Goal: Task Accomplishment & Management: Manage account settings

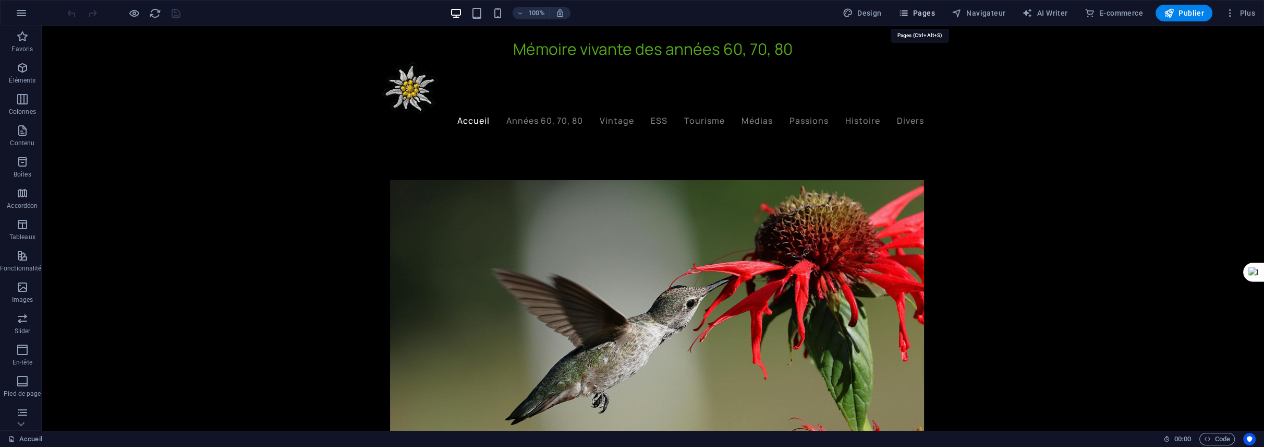
click at [926, 10] on span "Pages" at bounding box center [917, 13] width 37 height 10
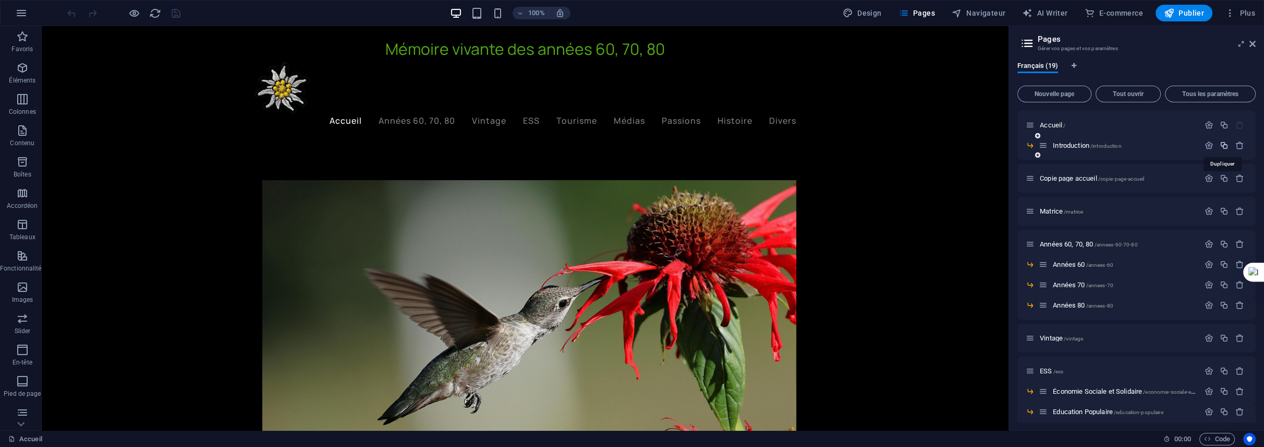
click at [1222, 144] on icon "button" at bounding box center [1224, 145] width 9 height 9
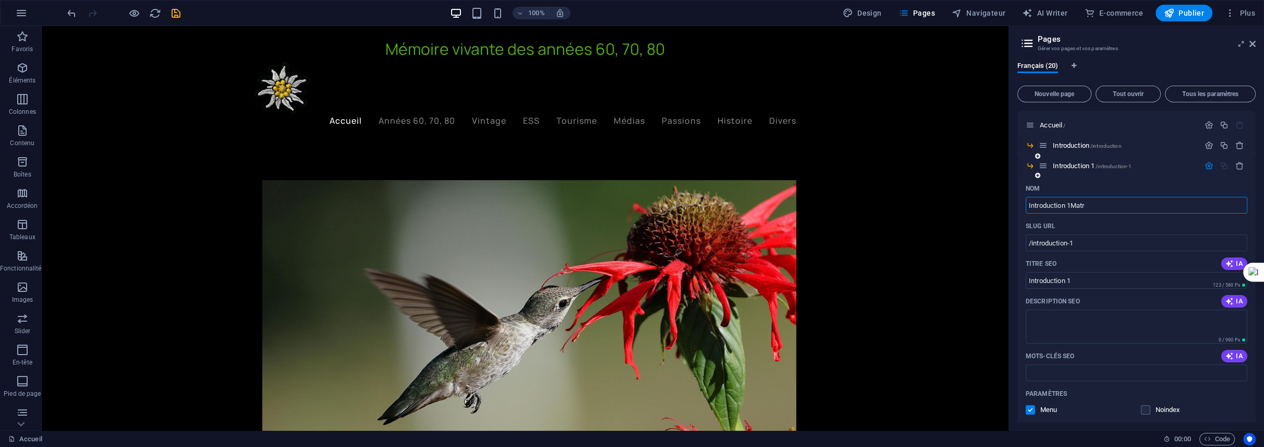
type input "Introduction 1Matri"
type input "/introduction-1ma"
type input "Introduction 1Ma"
type input "Introduction 1Matri"
type input "/introduction-1matri"
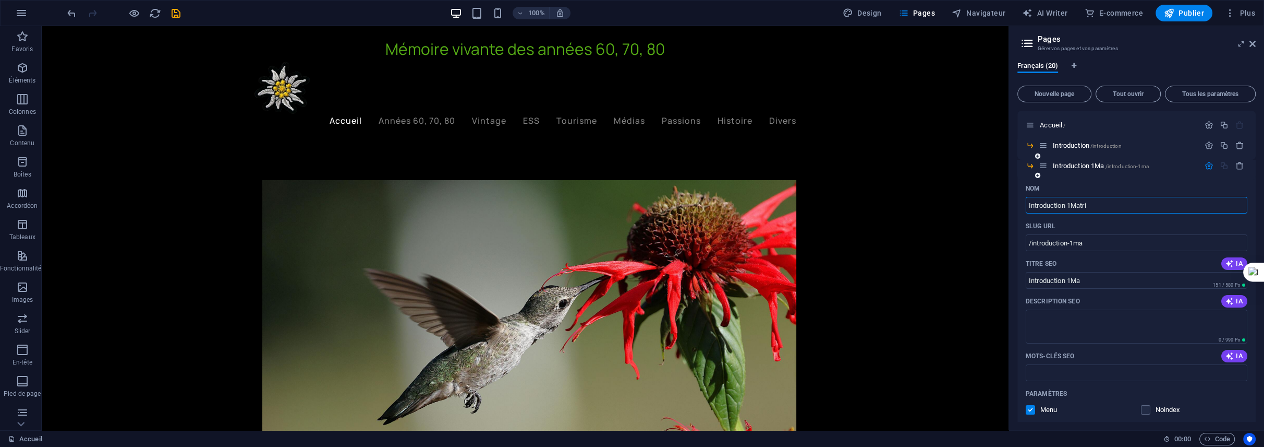
type input "Introduction 1Matri"
type input "I"
type input "M"
type input "/"
type input "Matri"
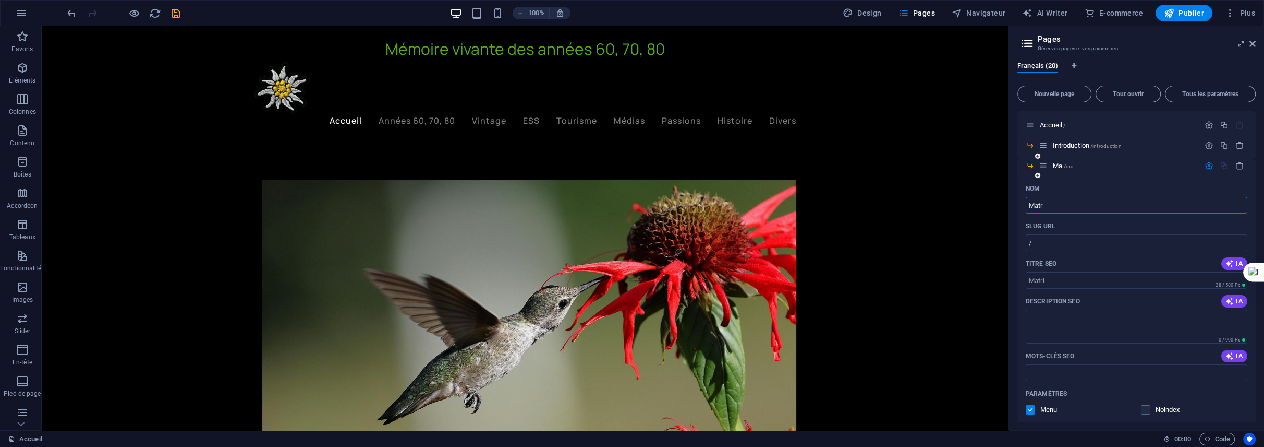
type input "/ma"
type input "Ma"
type input "Matrice"
type input "/matri"
type input "Matri"
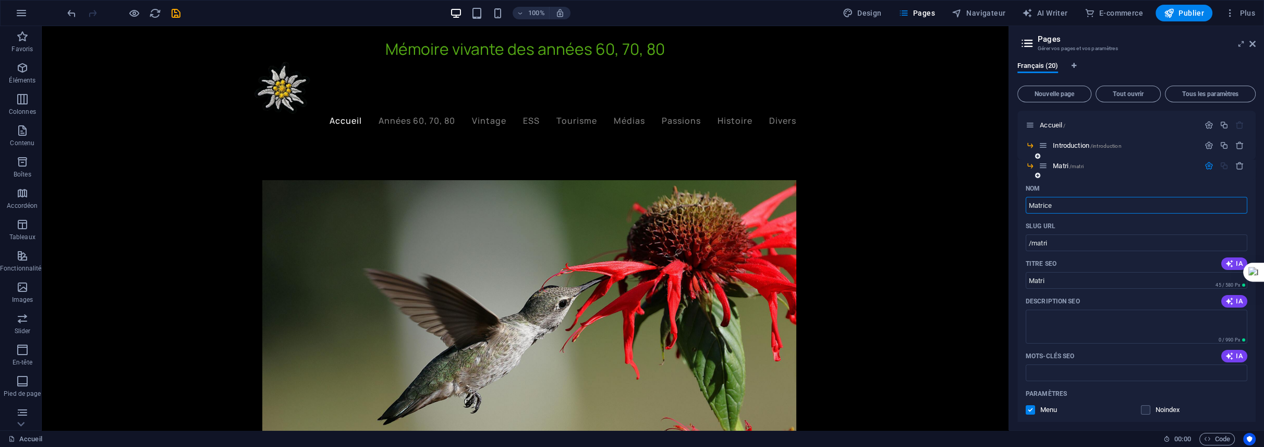
type input "Matrice"
type input "/matrice-20"
type input "Matrice"
type input "Matrice So"
type input "Matrice"
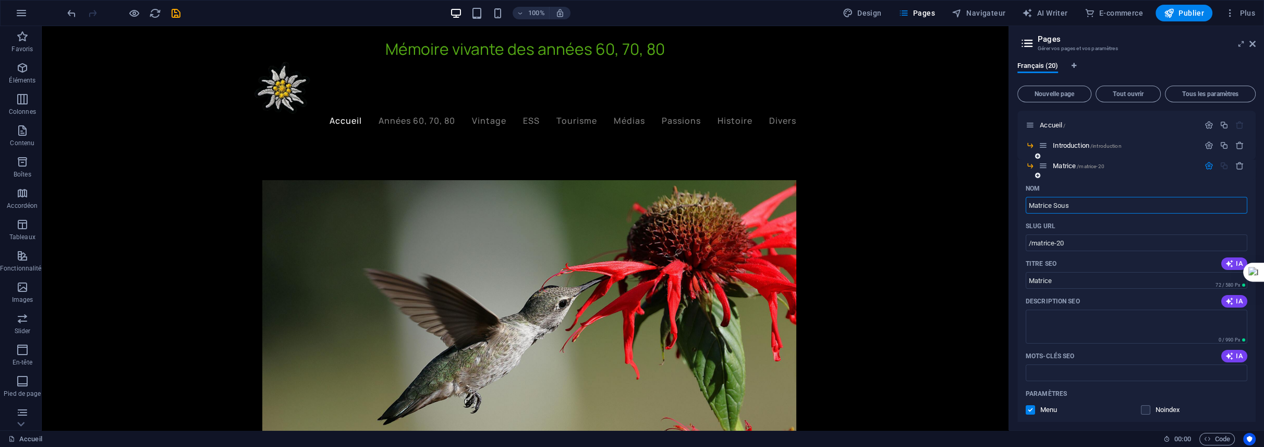
type input "Matrice Sous-"
type input "Matrice Sous"
type input "Matrice Sous-Men"
type input "Matrice Sous-"
type input "Matrice Sous-Menu-"
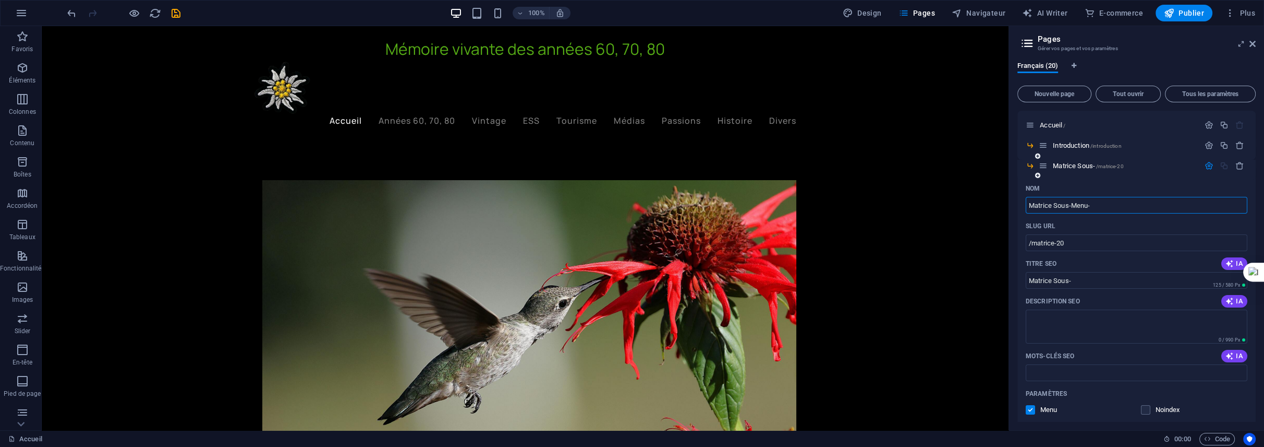
type input "Matrice Sous-Menu"
type input "Matrice Sous-Menu-"
type input "Matrice Sous-Menu 01"
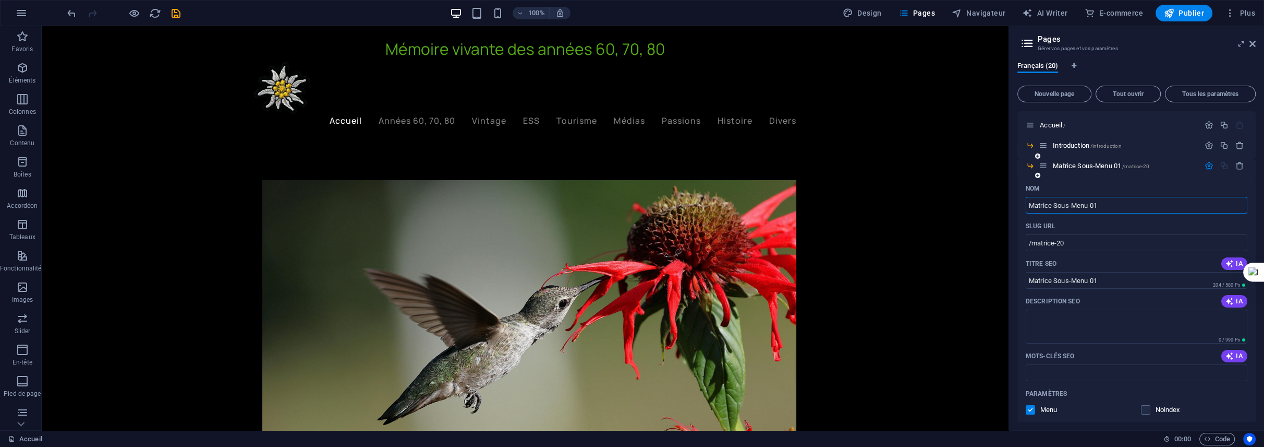
drag, startPoint x: 1115, startPoint y: 204, endPoint x: 1034, endPoint y: 206, distance: 80.3
click at [1034, 206] on input "Matrice Sous-Menu 01" at bounding box center [1137, 205] width 222 height 17
click at [1108, 206] on input "Matrice Sous-Menu 01" at bounding box center [1137, 205] width 222 height 17
drag, startPoint x: 1109, startPoint y: 206, endPoint x: 1021, endPoint y: 206, distance: 88.7
click at [1021, 206] on div "Nom Matrice Sous-Menu 01 ​ SLUG URL /matrice-20 ​ Titre SEO IA Matrice Sous-Men…" at bounding box center [1137, 369] width 238 height 378
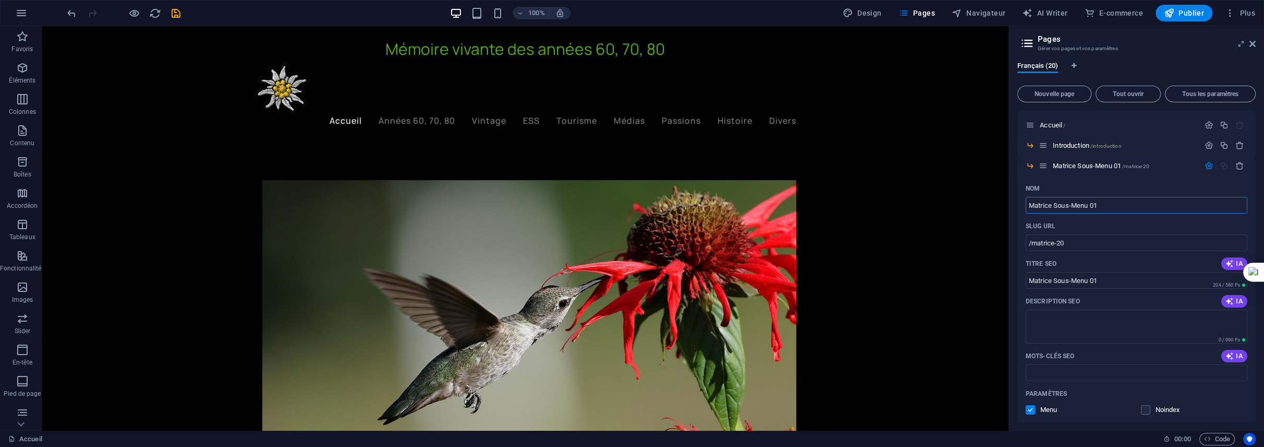
type input "Matrice Sous-Menu 01"
click at [1016, 214] on div "Français (20) Nouvelle page Tout ouvrir Tous les paramètres Accueil / Introduct…" at bounding box center [1136, 241] width 255 height 377
click at [175, 10] on icon "save" at bounding box center [176, 13] width 12 height 12
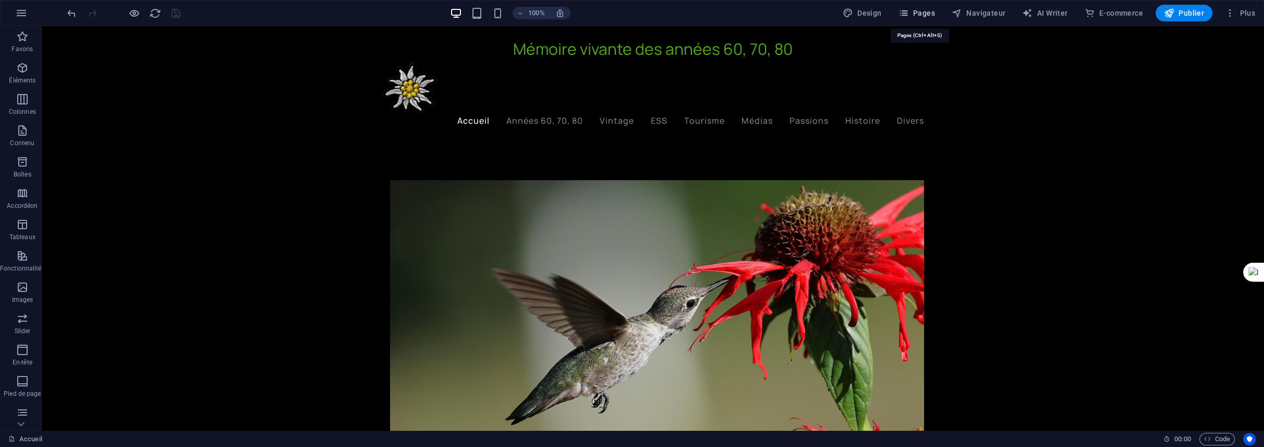
click at [932, 12] on span "Pages" at bounding box center [917, 13] width 37 height 10
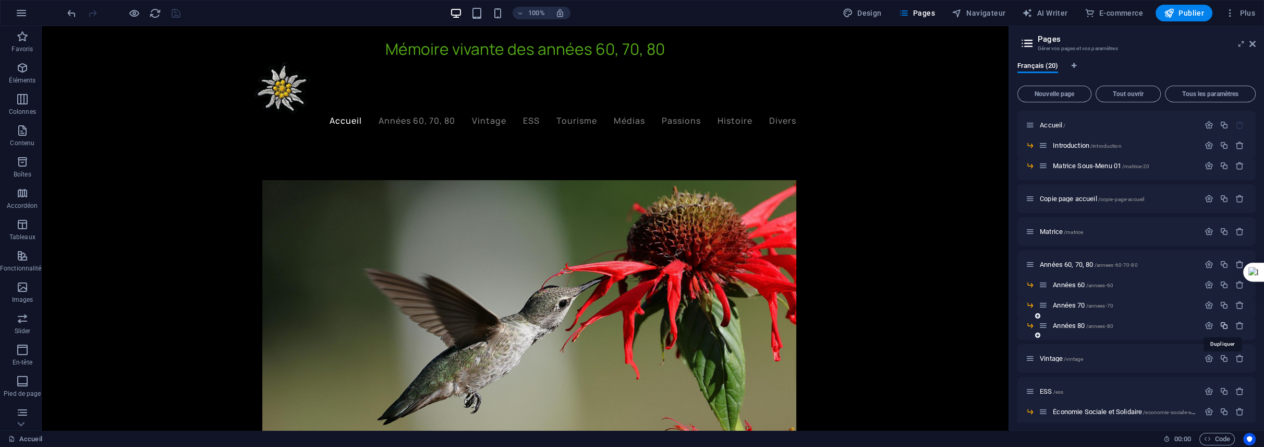
click at [1222, 325] on icon "button" at bounding box center [1224, 325] width 9 height 9
drag, startPoint x: 1072, startPoint y: 382, endPoint x: 1021, endPoint y: 383, distance: 51.1
drag, startPoint x: 1034, startPoint y: 383, endPoint x: 1064, endPoint y: 382, distance: 29.8
click at [1064, 382] on input "Années 81" at bounding box center [1137, 385] width 222 height 17
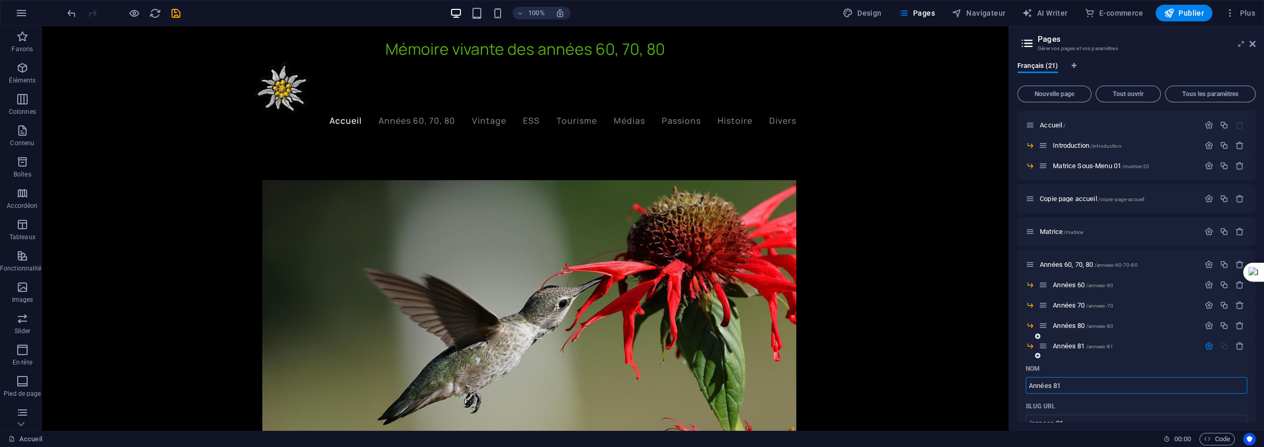
click at [1070, 382] on input "Années 81" at bounding box center [1137, 385] width 222 height 17
drag, startPoint x: 1065, startPoint y: 384, endPoint x: 1029, endPoint y: 385, distance: 36.0
click at [1029, 385] on input "Années 81" at bounding box center [1137, 385] width 222 height 17
type input "Matrice So"
type input "/matrice-21"
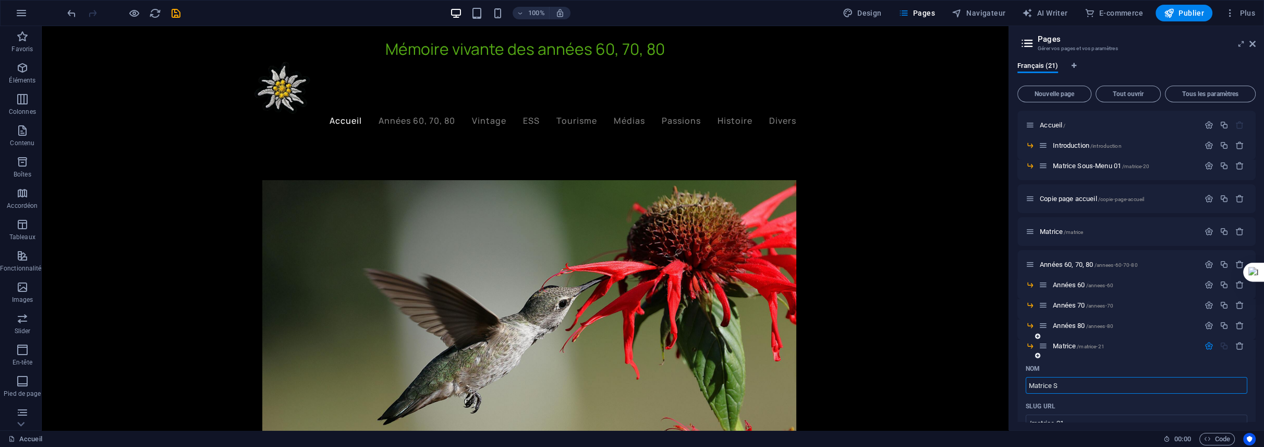
type input "Matrice"
type input "Matrice Sous-"
type input "Matrice Sous"
type input "Matrice Sous-menu 02"
type input "Matrice Sous-menu"
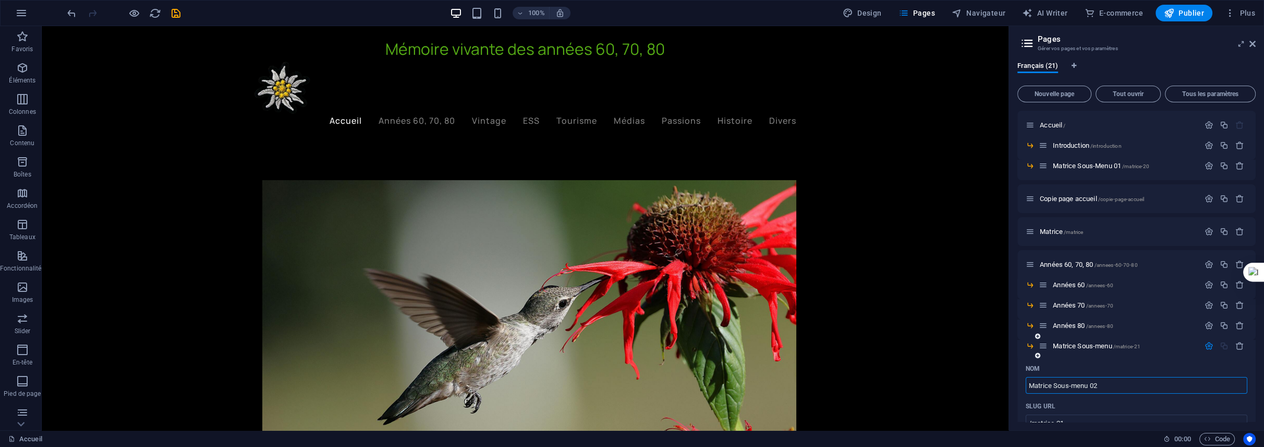
type input "Matrice Sous-menu 02"
click at [172, 12] on icon "save" at bounding box center [176, 13] width 12 height 12
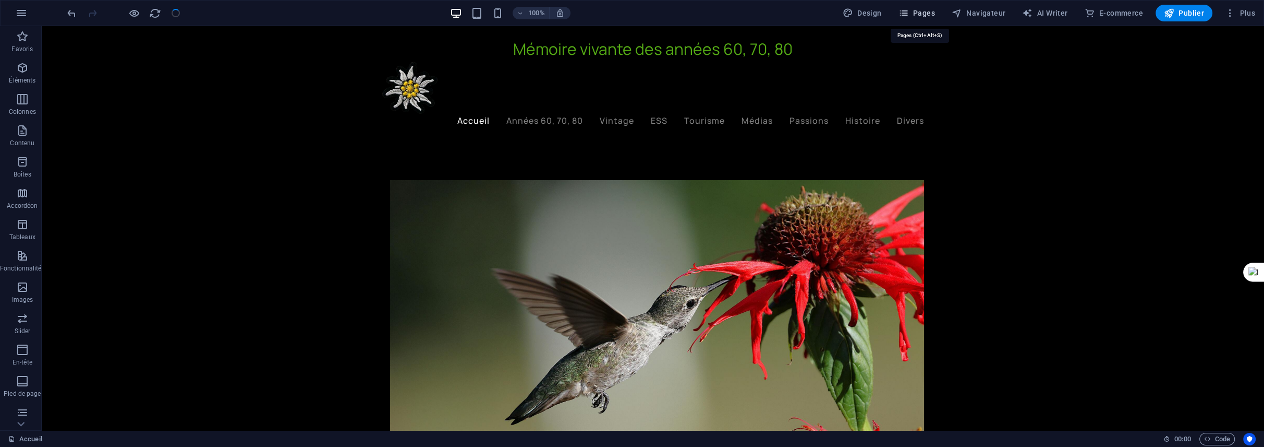
click at [924, 16] on span "Pages" at bounding box center [917, 13] width 37 height 10
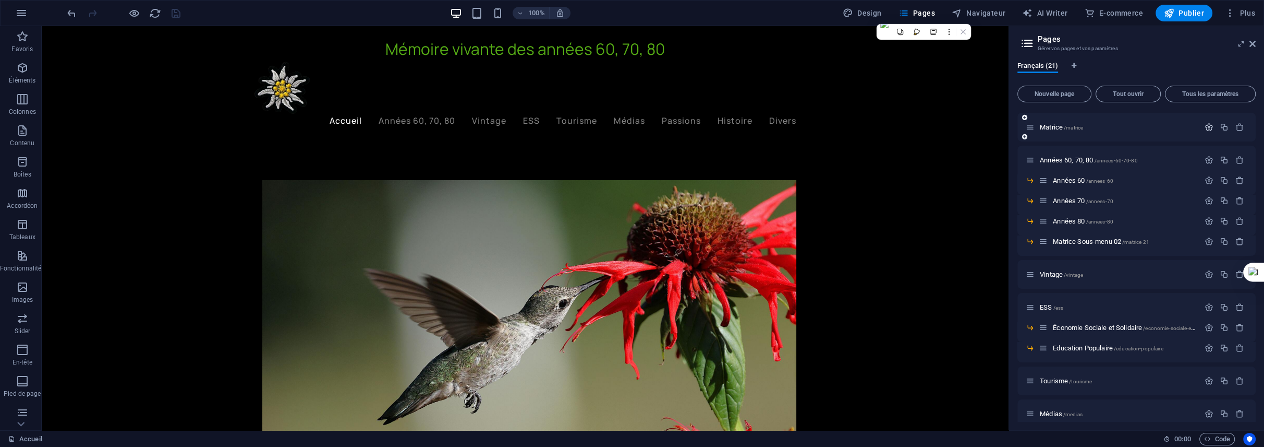
scroll to position [209, 0]
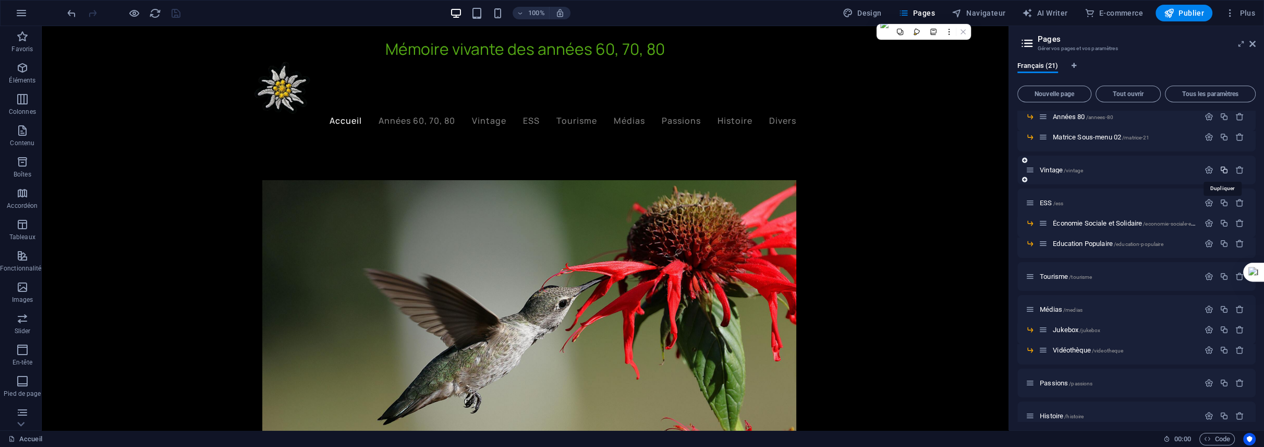
click at [1224, 168] on icon "button" at bounding box center [1224, 169] width 9 height 9
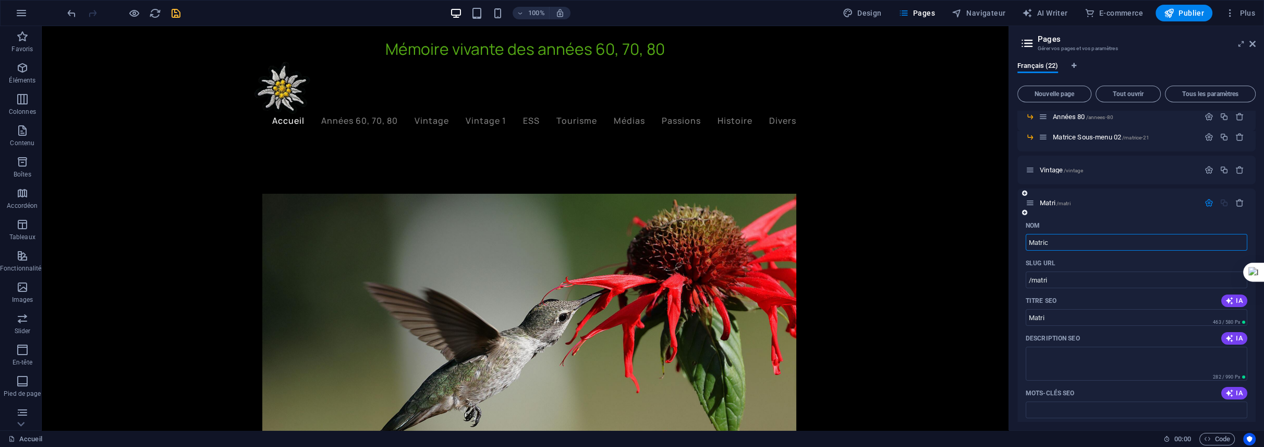
type input "Matrice"
type input "/matri"
type input "Matri"
type input "Matrice S"
type input "/matrice-22"
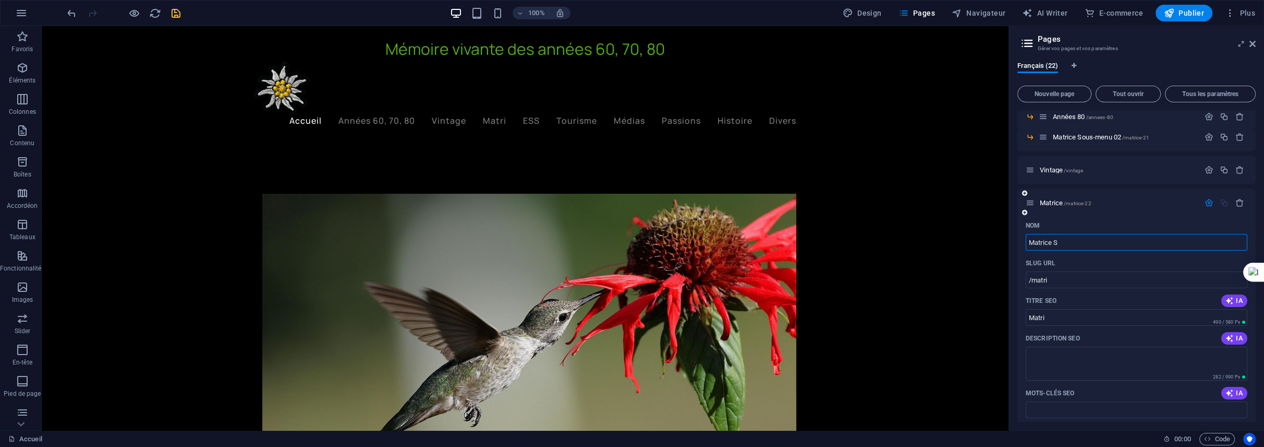
type input "Matrice"
type input "Matrice Sous-"
type input "Matrice Sous"
type input "Matrice Sous-Menu"
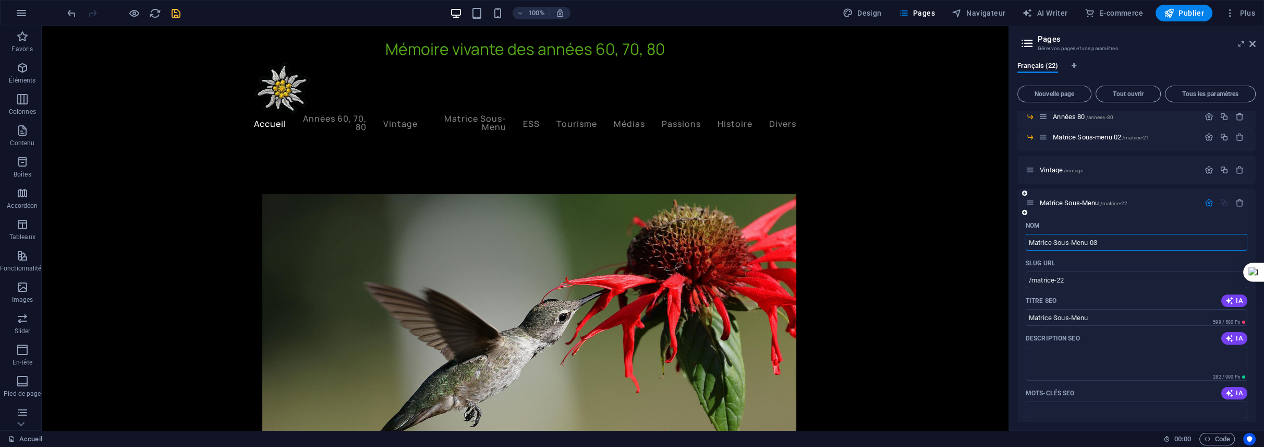
type input "Matrice Sous-Menu 03"
click at [176, 13] on icon "save" at bounding box center [176, 13] width 12 height 12
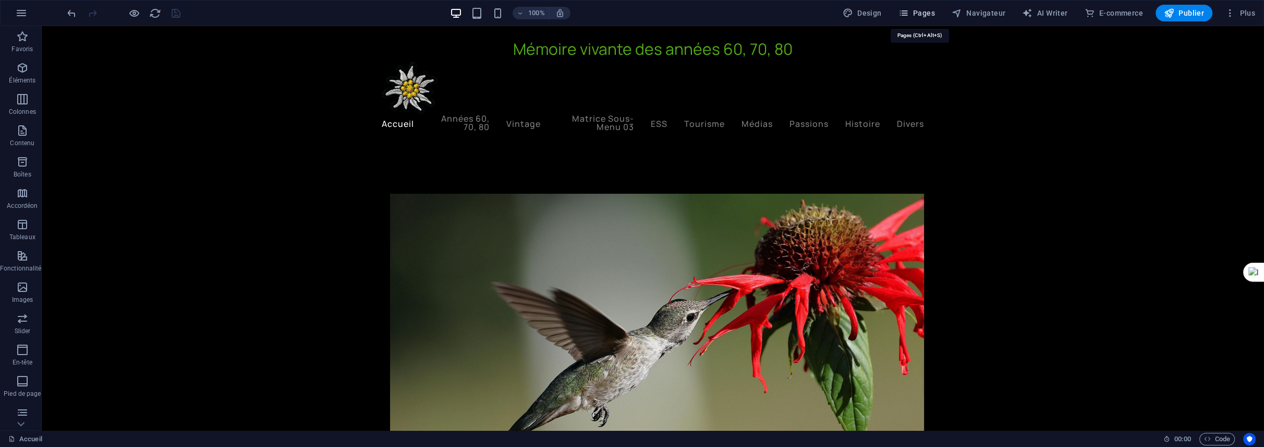
click at [928, 15] on span "Pages" at bounding box center [917, 13] width 37 height 10
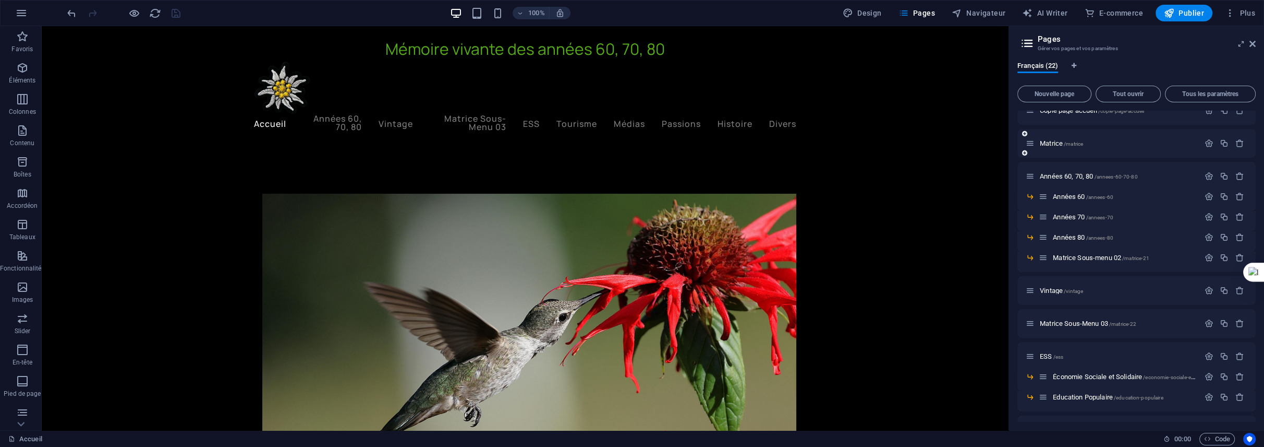
scroll to position [104, 0]
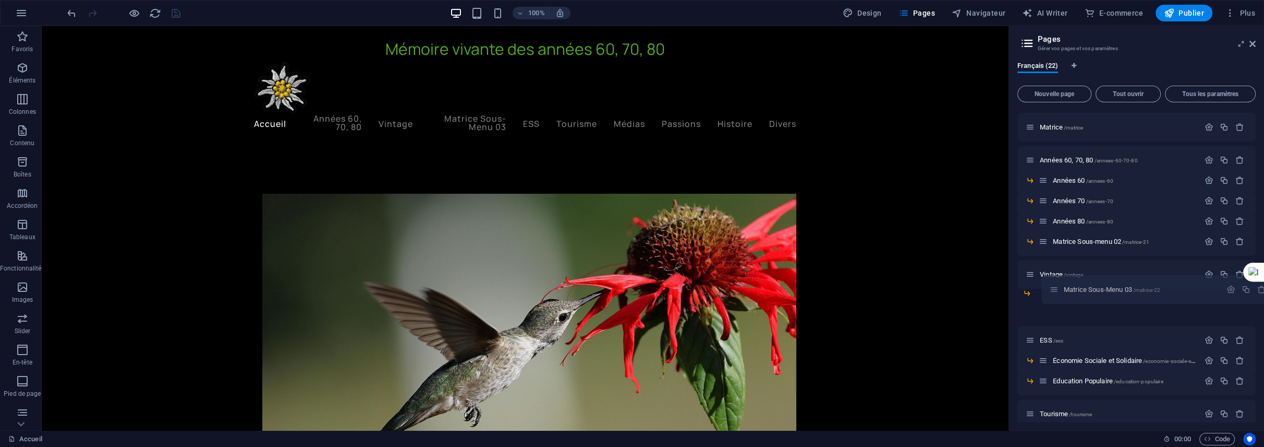
drag, startPoint x: 1030, startPoint y: 309, endPoint x: 1056, endPoint y: 288, distance: 33.1
click at [1056, 288] on div "Accueil / Introduction /introduction Matrice Sous-Menu 01 /matrice-20 Copie pag…" at bounding box center [1137, 286] width 238 height 561
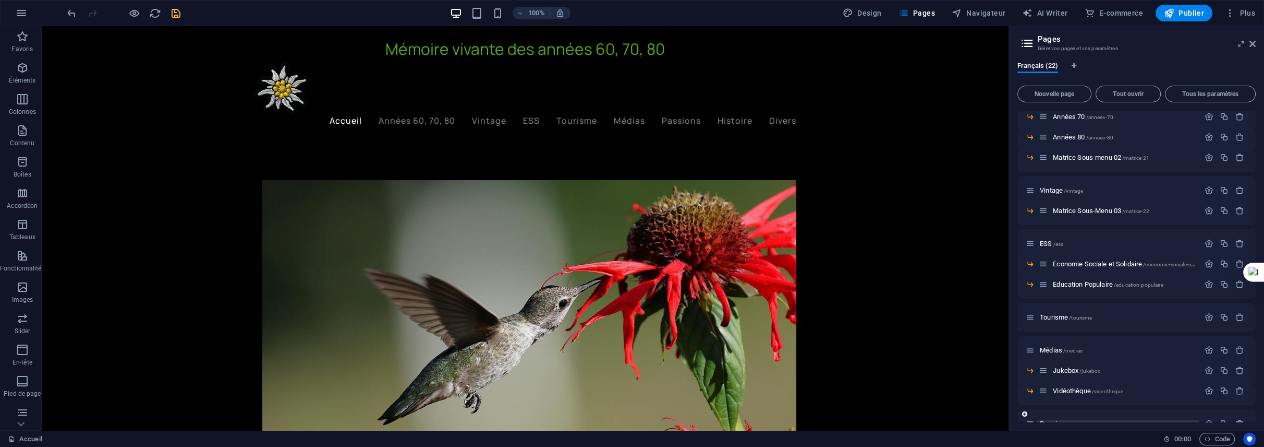
scroll to position [209, 0]
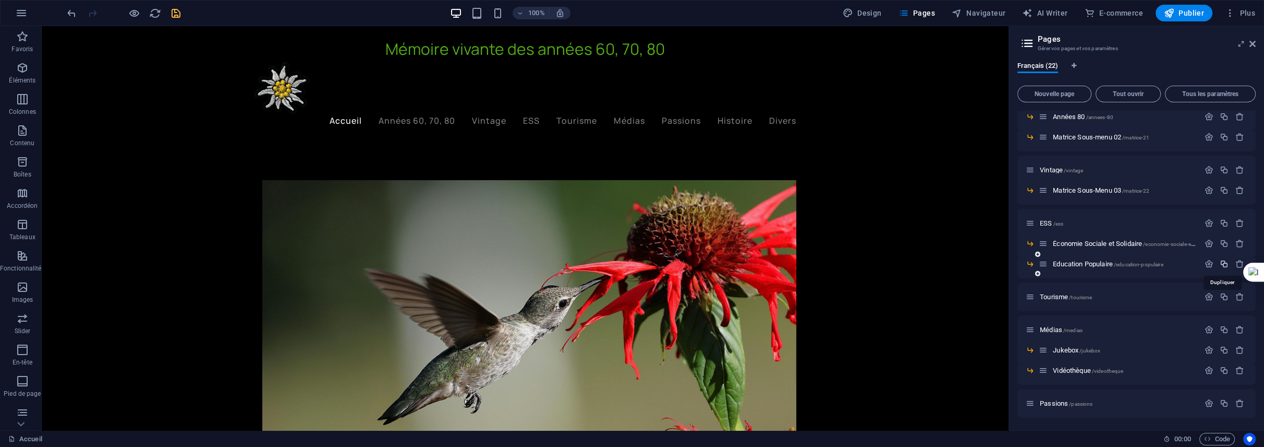
click at [1222, 262] on icon "button" at bounding box center [1224, 263] width 9 height 9
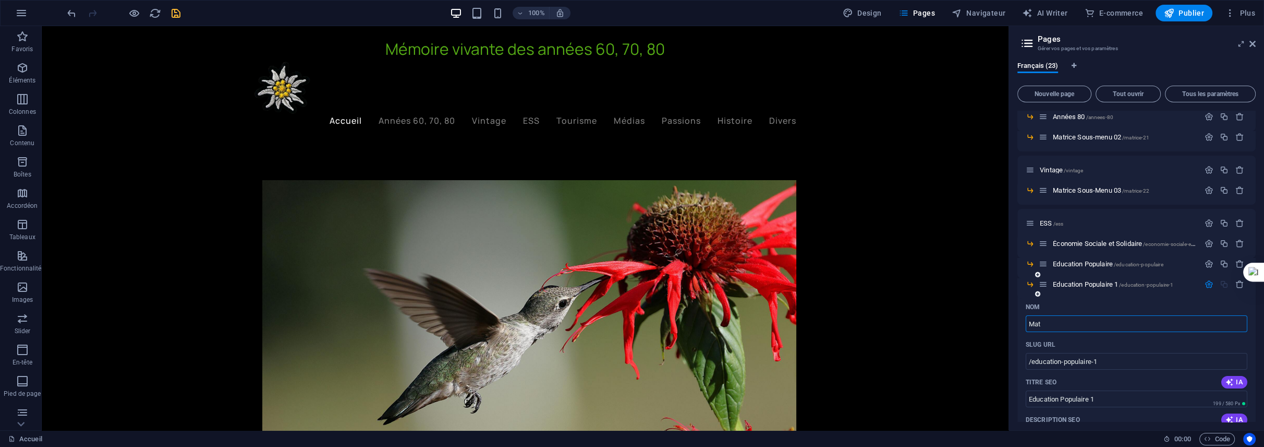
type input "Matr"
type input "/ma"
type input "Ma"
type input "Matrice S"
type input "/matrice-23"
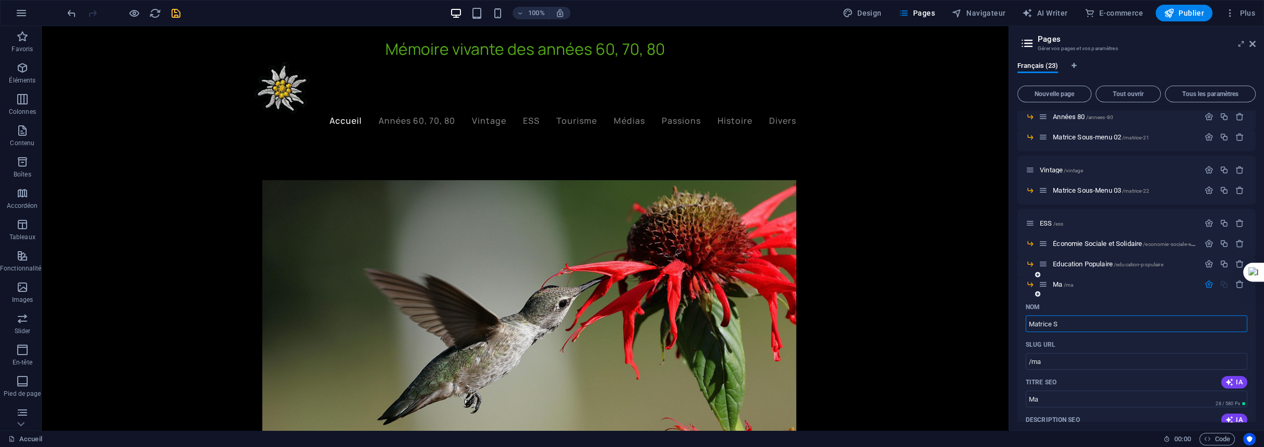
type input "Matrice"
type input "Matrice Sous"
type input "Matrice Sous-"
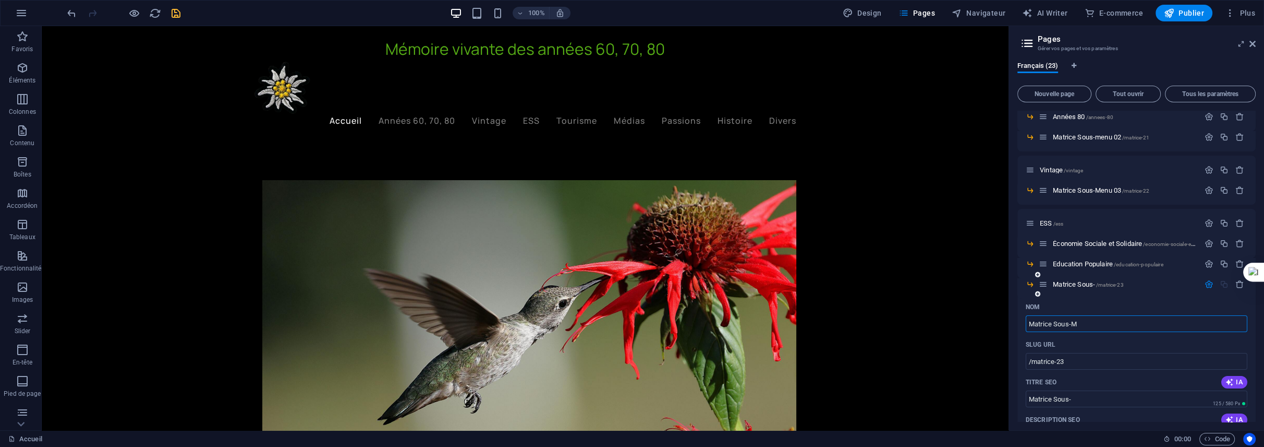
type input "Matrice Sous-M"
type input "Matrice Sous-Menu"
type input "Matrice Sous-Men"
type input "Matrice Sous-Menu 0"
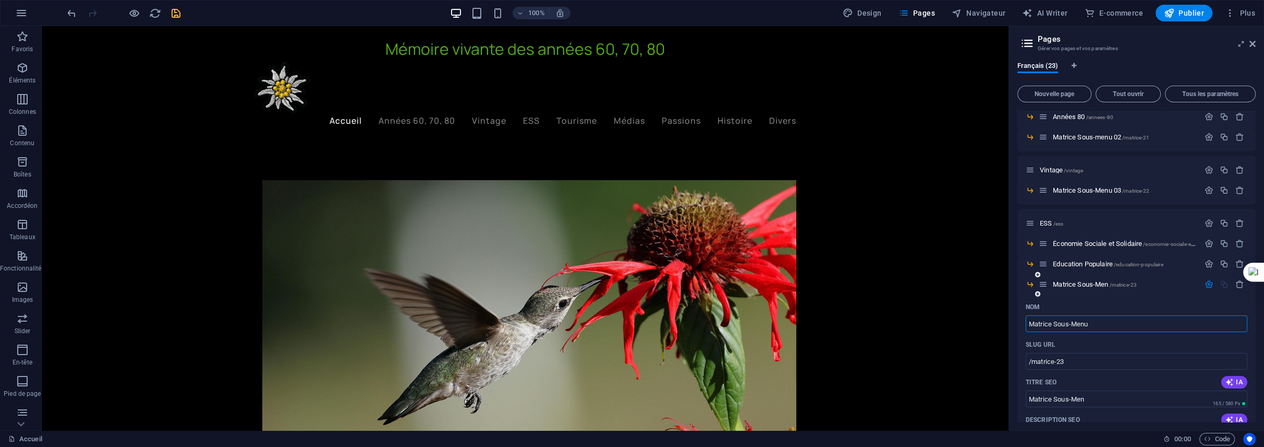
type input "Matrice Sous-Menu"
type input "Matrice Sous-Menu 04"
click at [175, 11] on icon "save" at bounding box center [176, 13] width 12 height 12
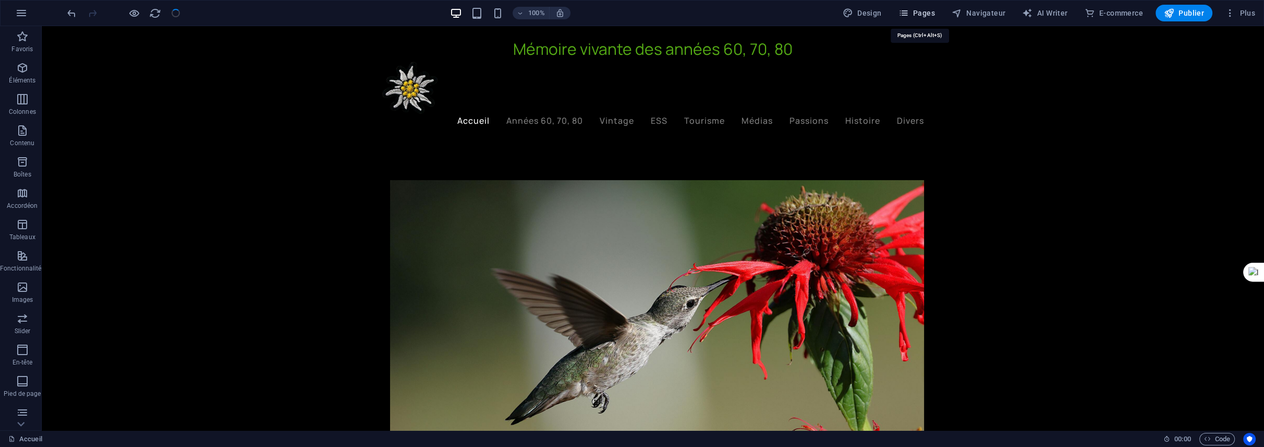
click at [929, 15] on span "Pages" at bounding box center [917, 13] width 37 height 10
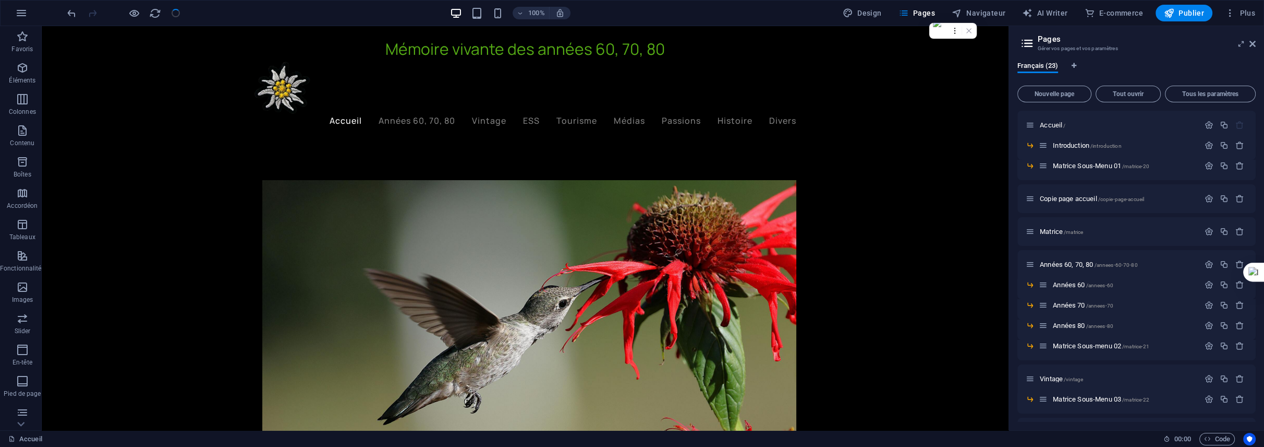
scroll to position [266, 0]
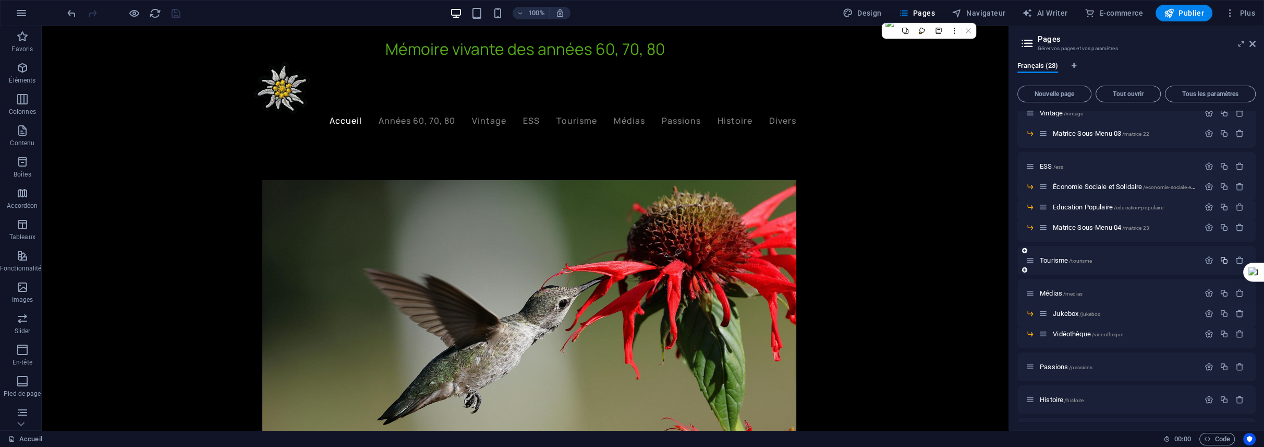
click at [1224, 262] on icon "button" at bounding box center [1224, 260] width 9 height 9
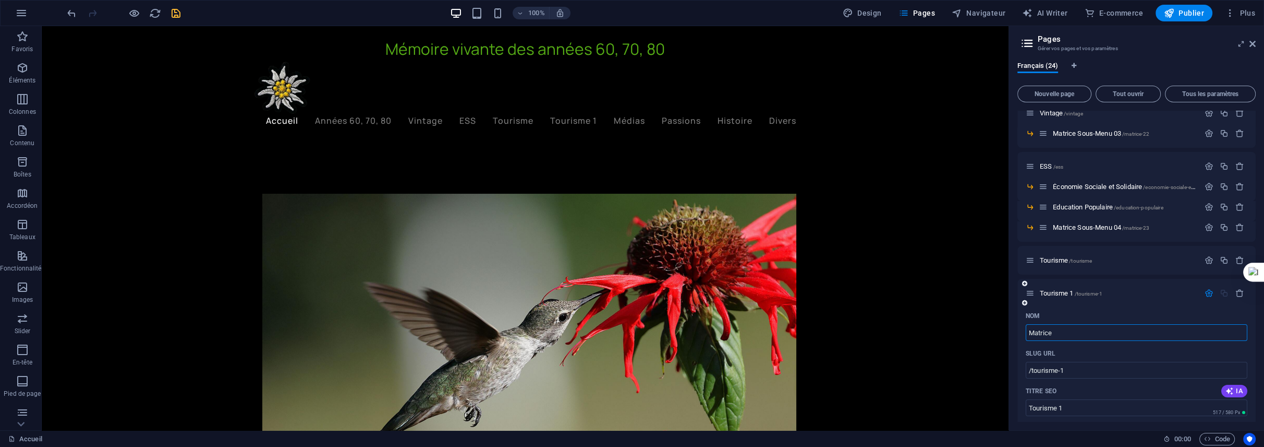
type input "Matrice"
type input "/matrice-24"
type input "Matrice"
type input "Matrice S"
type input "Matrice"
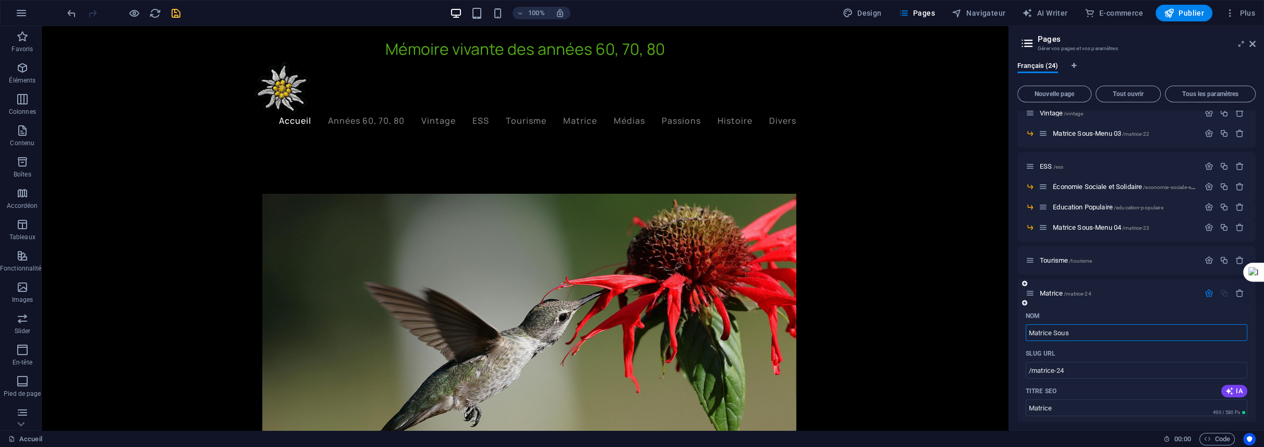
type input "Matrice Sous-"
type input "Matrice Sous"
type input "Matrice Sous-Meny"
type input "Matrice Sous-Menu"
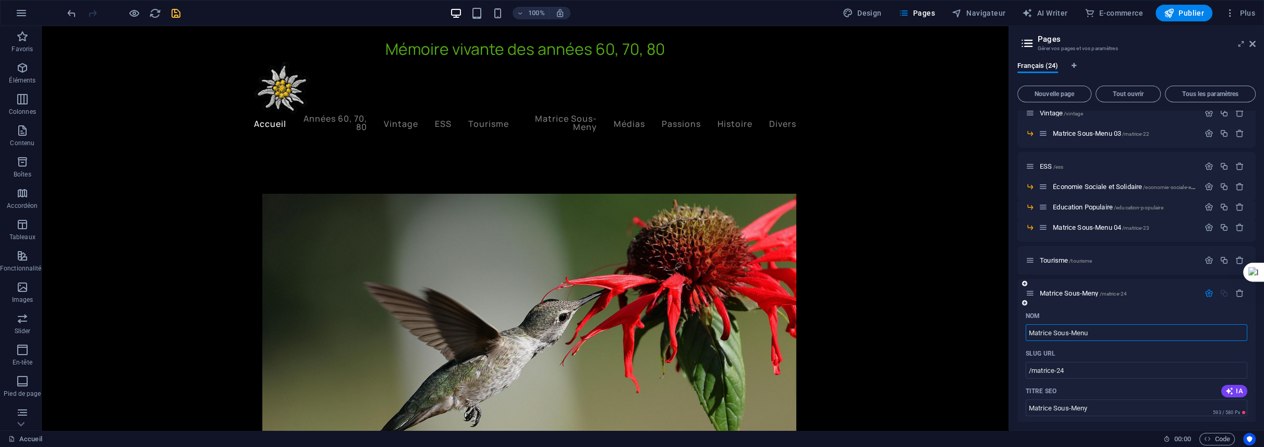
type input "Matrice Sous-Menu"
type input "Matrice Sous-Menu 05"
click at [180, 16] on icon "save" at bounding box center [176, 13] width 12 height 12
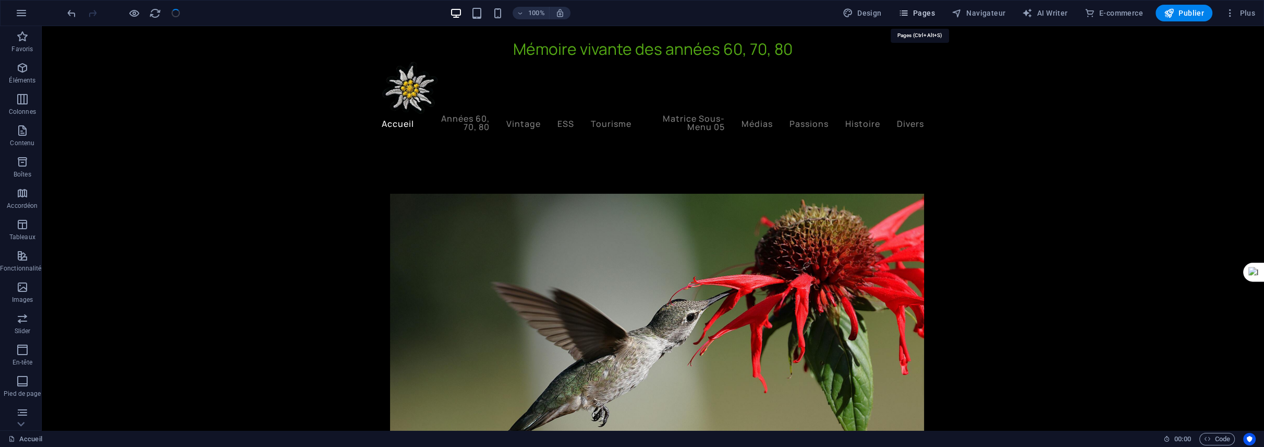
click at [922, 16] on span "Pages" at bounding box center [917, 13] width 37 height 10
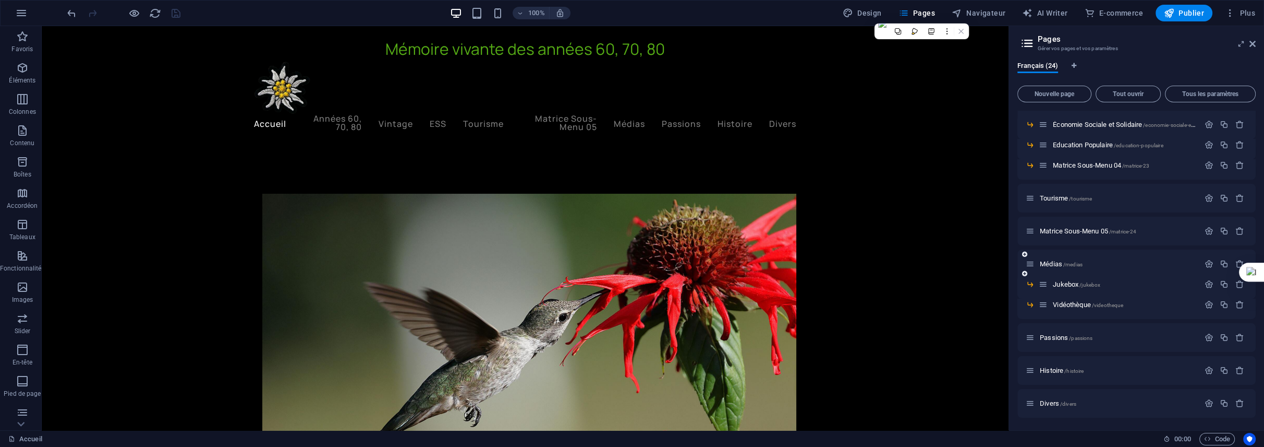
scroll to position [327, 0]
drag, startPoint x: 1031, startPoint y: 233, endPoint x: 1070, endPoint y: 216, distance: 42.3
click at [1070, 216] on div "Accueil / Introduction /introduction Matrice Sous-Menu 01 /matrice-20 Copie pag…" at bounding box center [1137, 84] width 238 height 601
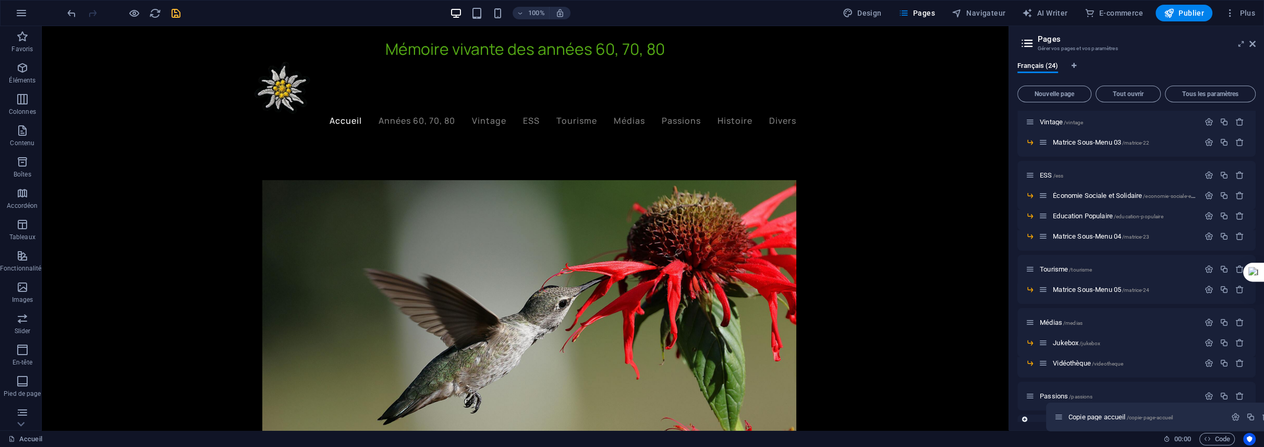
scroll to position [315, 0]
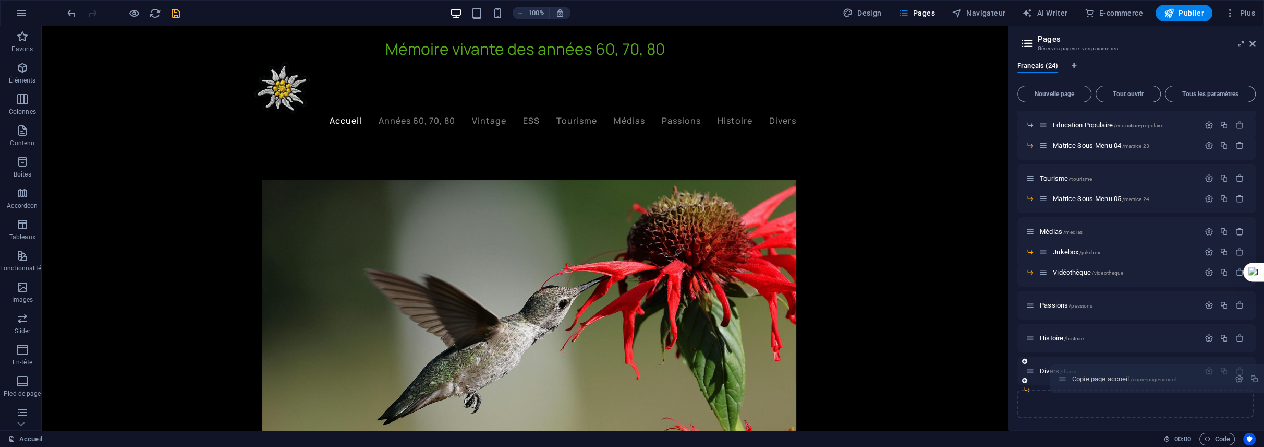
drag, startPoint x: 1032, startPoint y: 198, endPoint x: 1065, endPoint y: 381, distance: 185.5
click at [1065, 381] on div "Accueil / Introduction /introduction Matrice Sous-Menu 01 /matrice-20 Copie pag…" at bounding box center [1137, 90] width 238 height 589
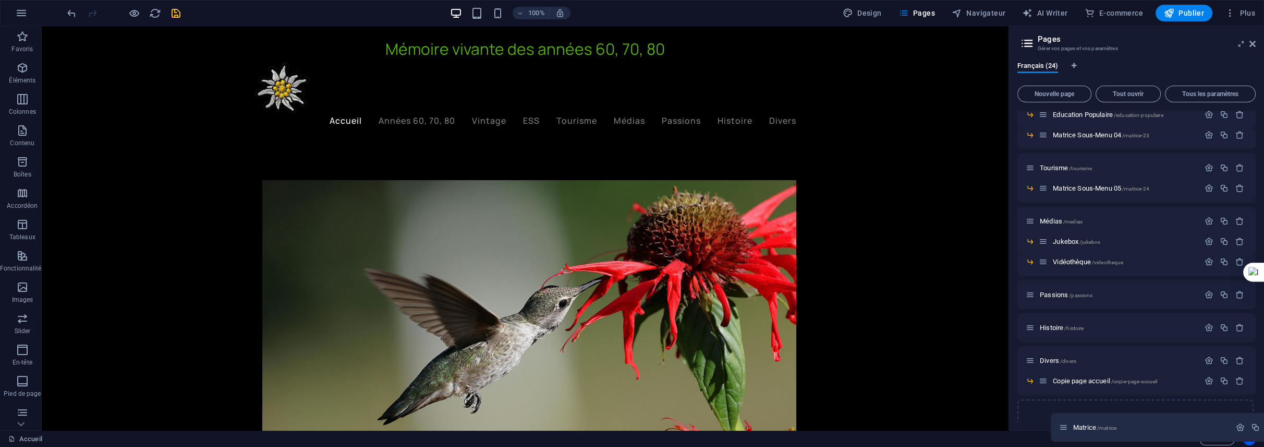
scroll to position [302, 0]
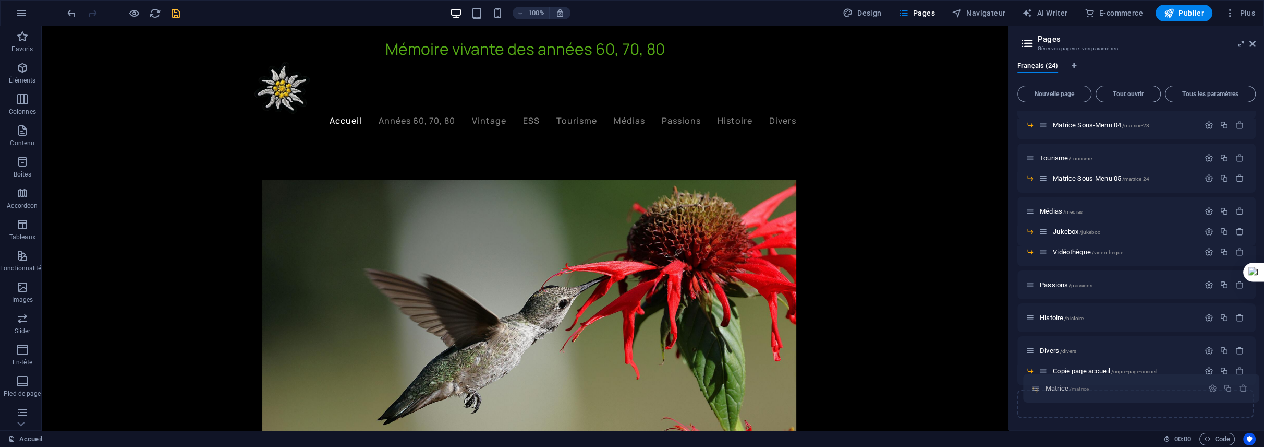
drag, startPoint x: 1033, startPoint y: 199, endPoint x: 1042, endPoint y: 388, distance: 189.6
click at [1042, 388] on div "Accueil / Introduction /introduction Matrice Sous-Menu 01 /matrice-20 Matrice /…" at bounding box center [1137, 113] width 238 height 609
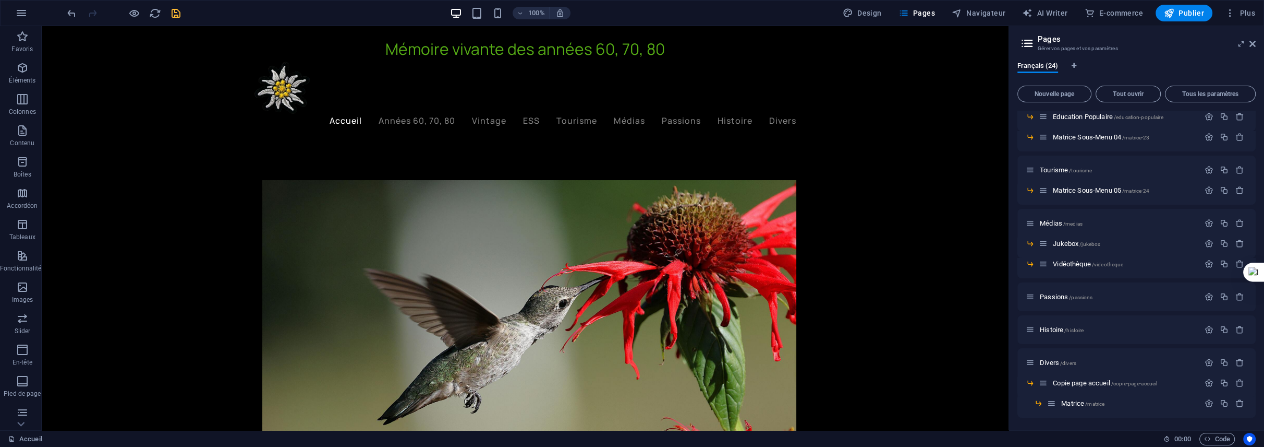
scroll to position [289, 0]
drag, startPoint x: 1051, startPoint y: 398, endPoint x: 1039, endPoint y: 400, distance: 11.6
click at [1039, 400] on div "Accueil / Introduction /introduction Matrice Sous-Menu 01 /matrice-20 Années 60…" at bounding box center [1137, 119] width 238 height 597
click at [1224, 262] on icon "button" at bounding box center [1224, 264] width 9 height 9
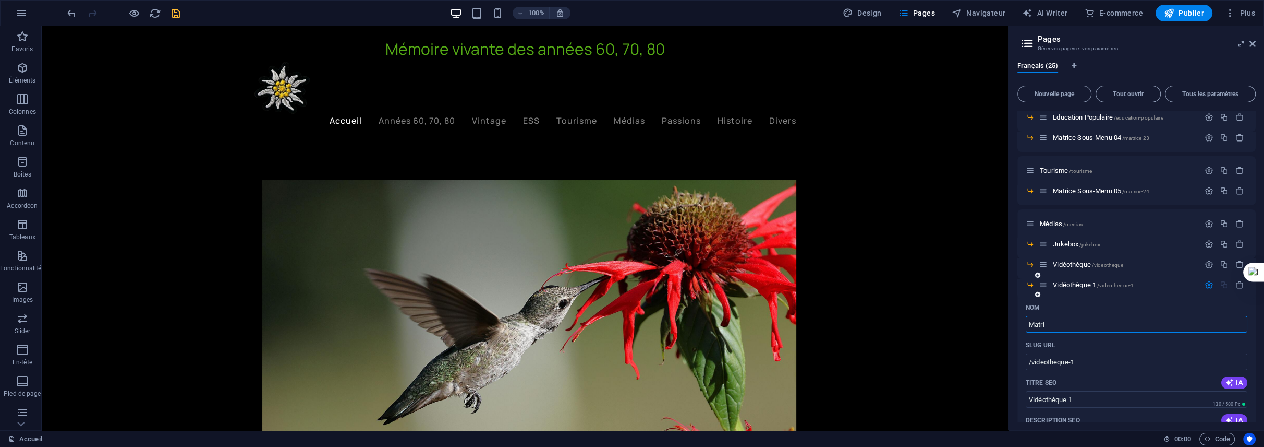
type input "Matric"
type input "/matri"
type input "Matri"
type input "Matrice"
type input "/matrice-25"
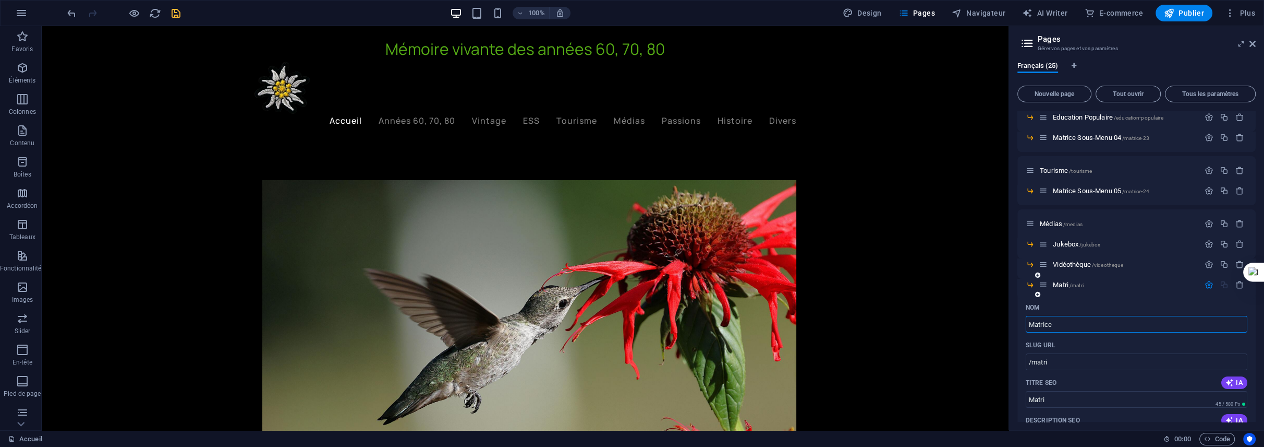
type input "Matrice"
type input "Matrice S"
type input "Matrice"
type input "Matrice Sous-"
type input "Matrice Sous"
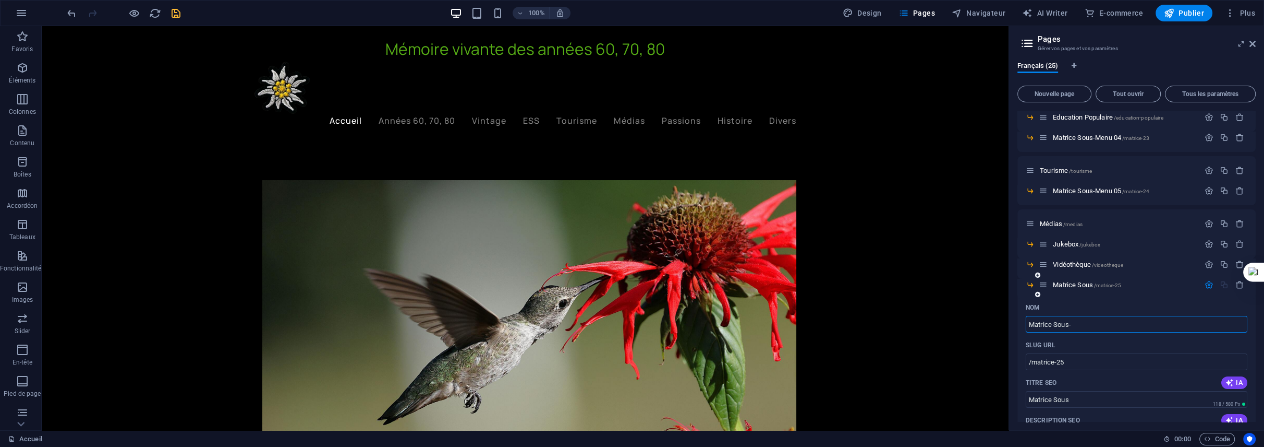
type input "Matrice Sous-M"
type input "Matrice Sous-"
type input "Matrice Sous-Menu"
type input "Matrice Sous-Menu 06"
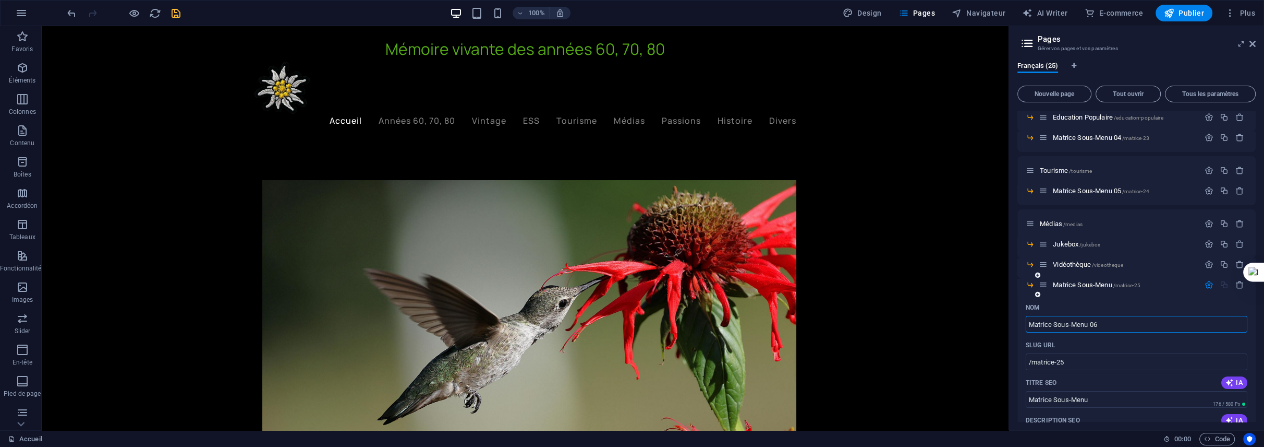
type input "Matrice Sous-Menu 06"
click at [1013, 327] on div "Français (25) Nouvelle page Tout ouvrir Tous les paramètres Accueil / Introduct…" at bounding box center [1136, 241] width 255 height 377
click at [174, 10] on icon "save" at bounding box center [176, 13] width 12 height 12
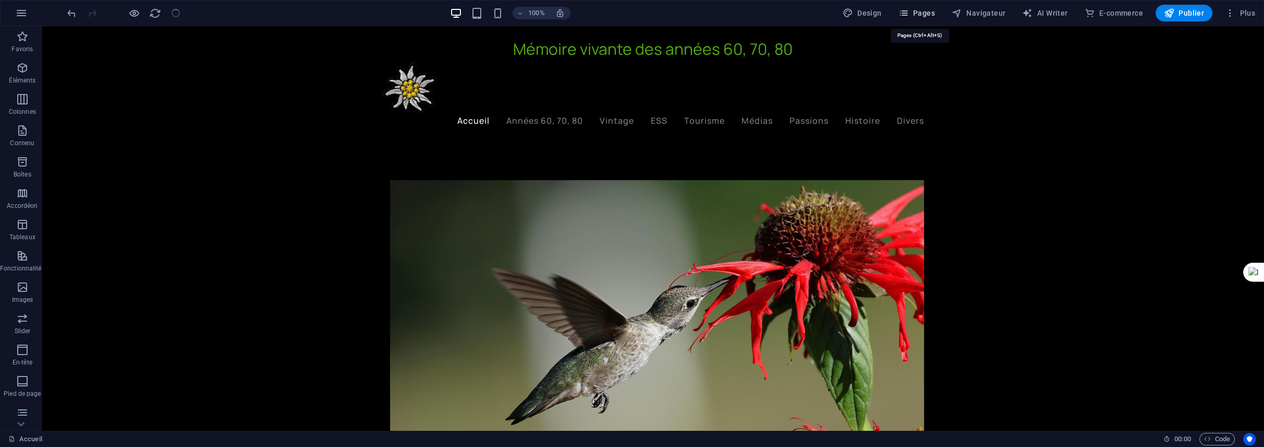
click at [930, 14] on span "Pages" at bounding box center [917, 13] width 37 height 10
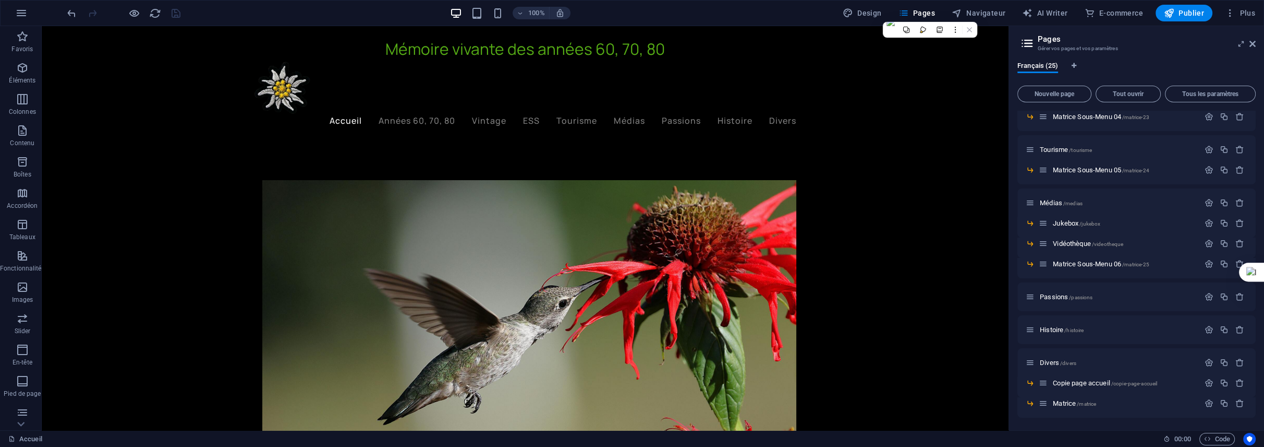
scroll to position [310, 0]
click at [1221, 296] on icon "button" at bounding box center [1224, 297] width 9 height 9
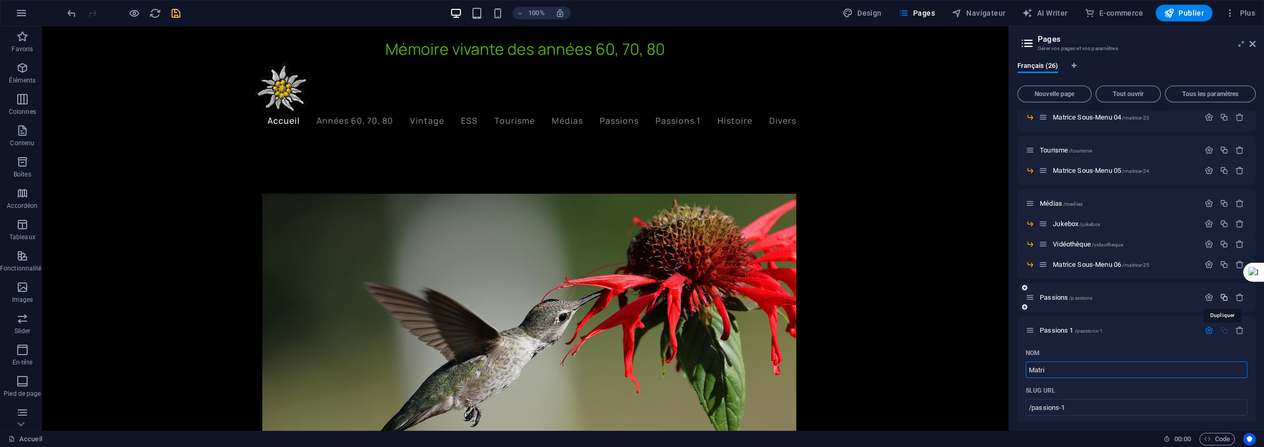
type input "Matri"
type input "/matri"
type input "Matri"
type input "Matrice S"
type input "/matrice-26"
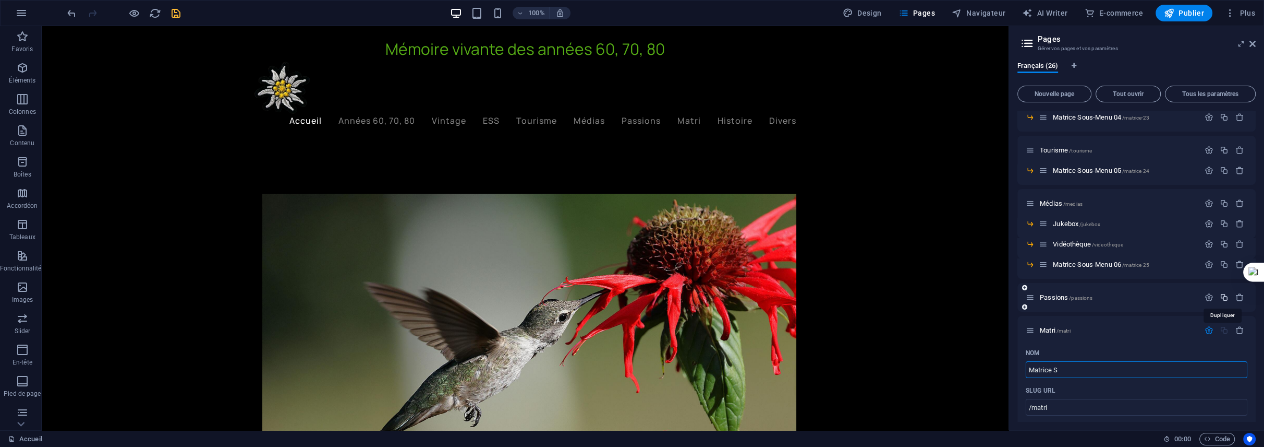
type input "Matrice"
type input "Matrice Sous-"
type input "Matrice Sous"
type input "Matrice Sous-M"
type input "Matrice Sous-"
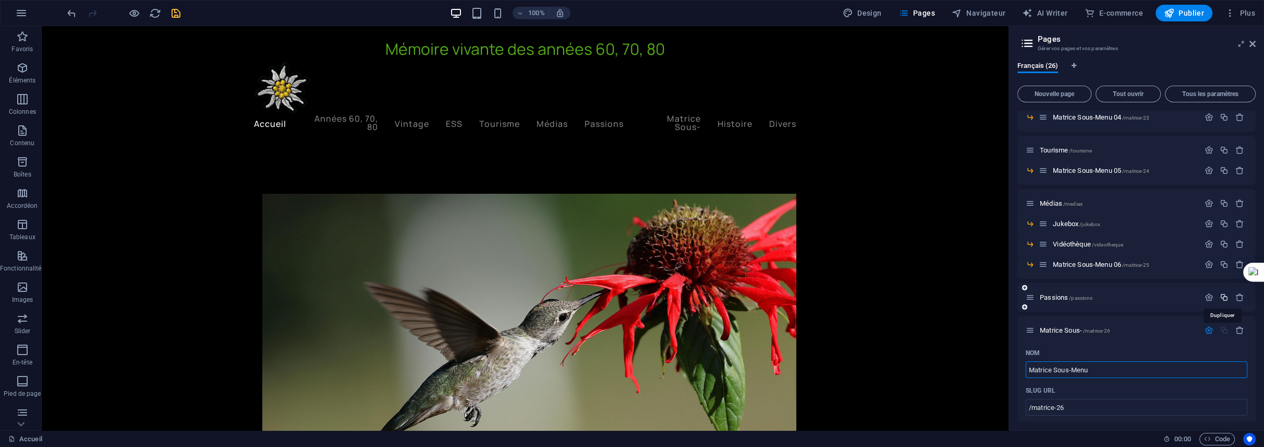
type input "Matrice Sous-Menu"
type input "Matrice Sous-Menu 07"
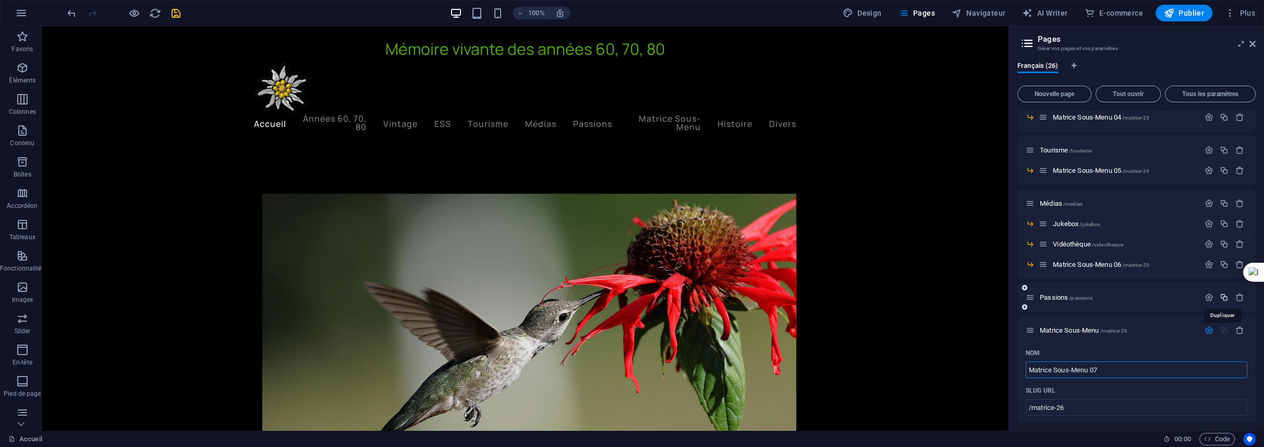
type input "Matrice Sous-Menu 07"
click at [1017, 361] on div "Français (26) Nouvelle page Tout ouvrir Tous les paramètres Accueil / Introduct…" at bounding box center [1136, 241] width 255 height 377
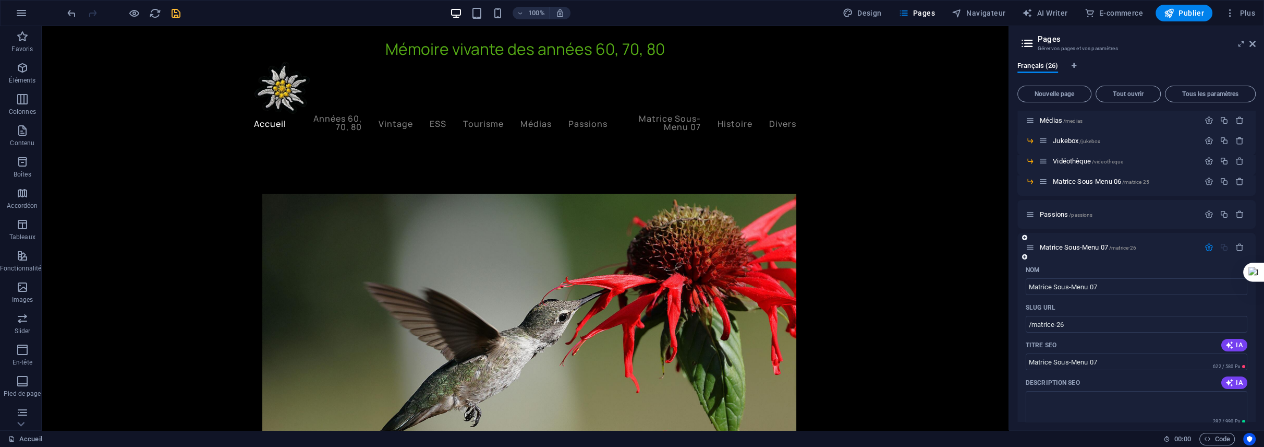
scroll to position [414, 0]
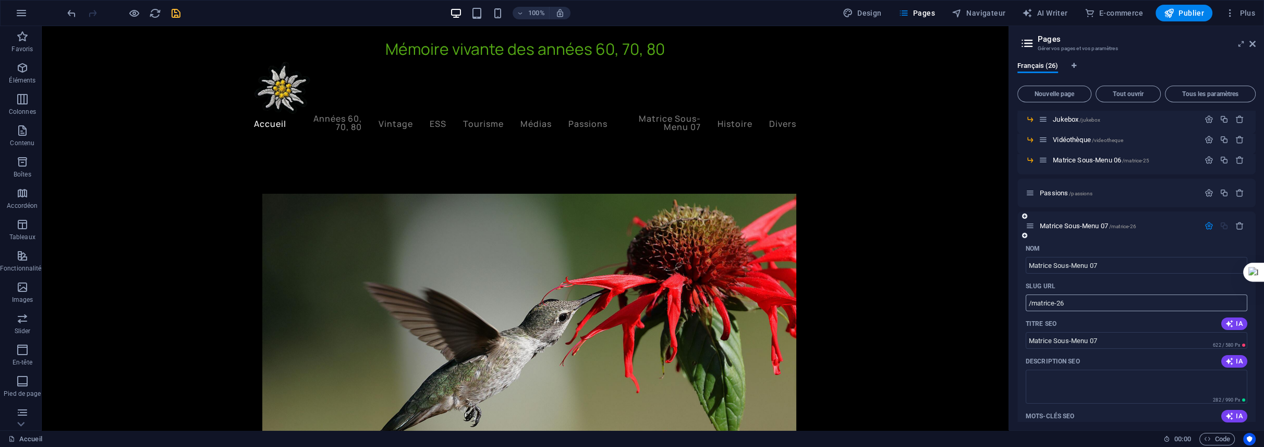
click at [1082, 303] on input "/matrice-26" at bounding box center [1137, 302] width 222 height 17
type input "/matrice-sous-menu-07"
click at [1014, 302] on div "Français (26) Nouvelle page Tout ouvrir Tous les paramètres Accueil / Introduct…" at bounding box center [1136, 241] width 255 height 377
click at [177, 13] on icon "save" at bounding box center [176, 13] width 12 height 12
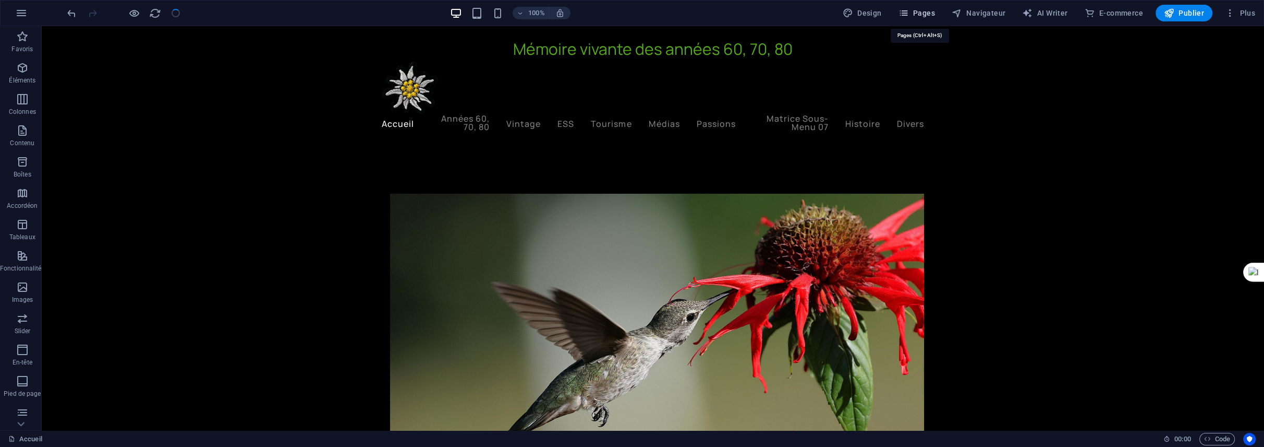
click at [926, 17] on span "Pages" at bounding box center [917, 13] width 37 height 10
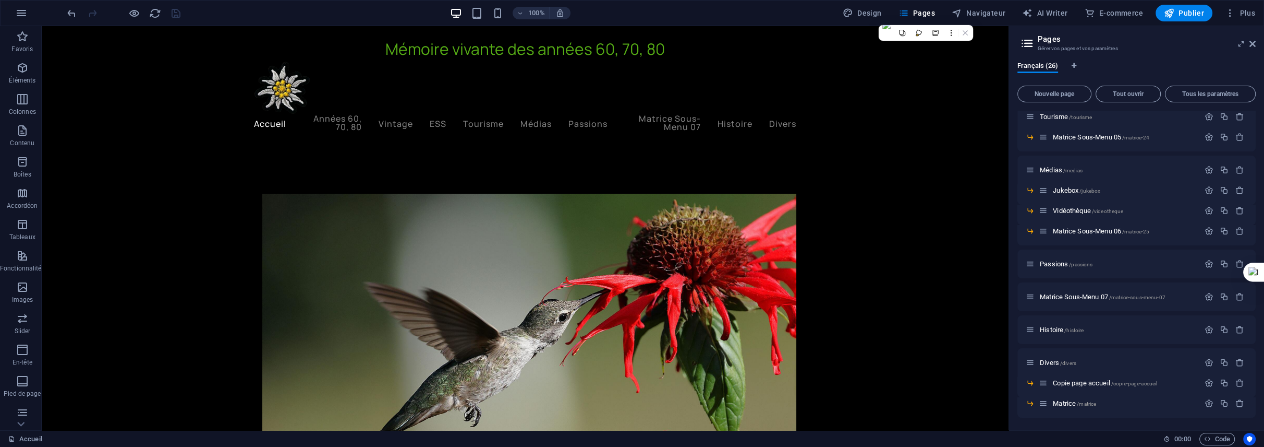
scroll to position [343, 0]
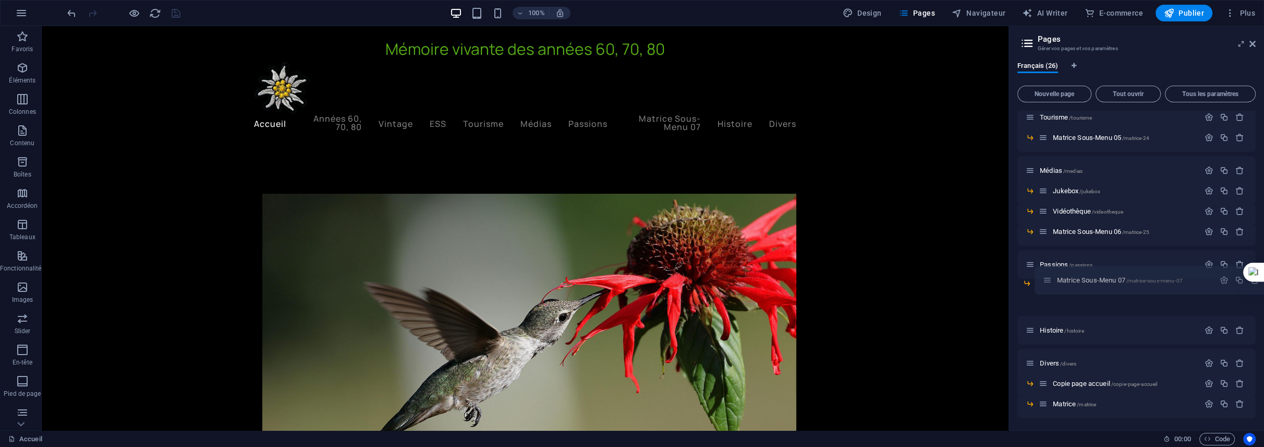
drag, startPoint x: 1033, startPoint y: 299, endPoint x: 1054, endPoint y: 283, distance: 26.7
click at [1054, 283] on div "Accueil / Introduction /introduction Matrice Sous-Menu 01 /matrice-20 Années 60…" at bounding box center [1137, 76] width 238 height 617
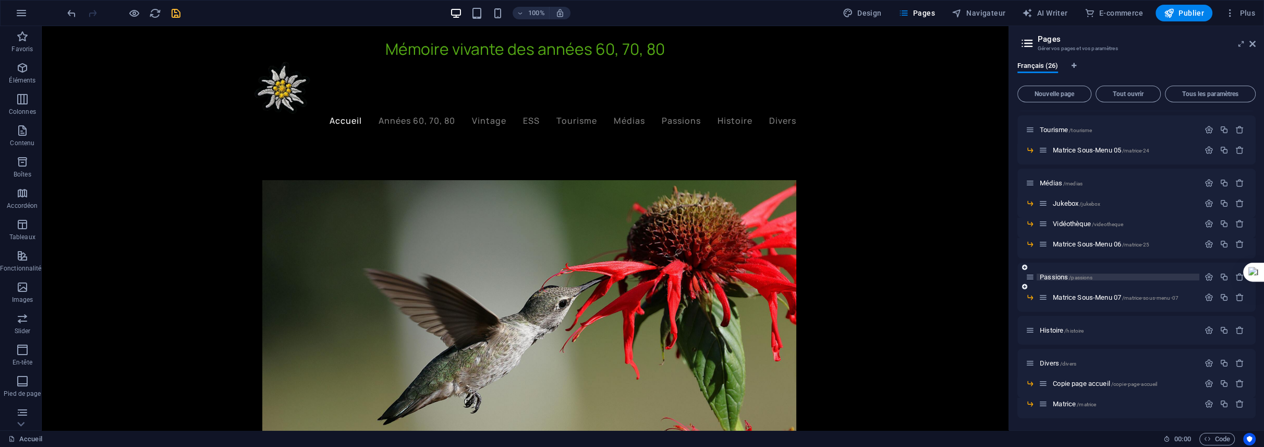
scroll to position [0, 0]
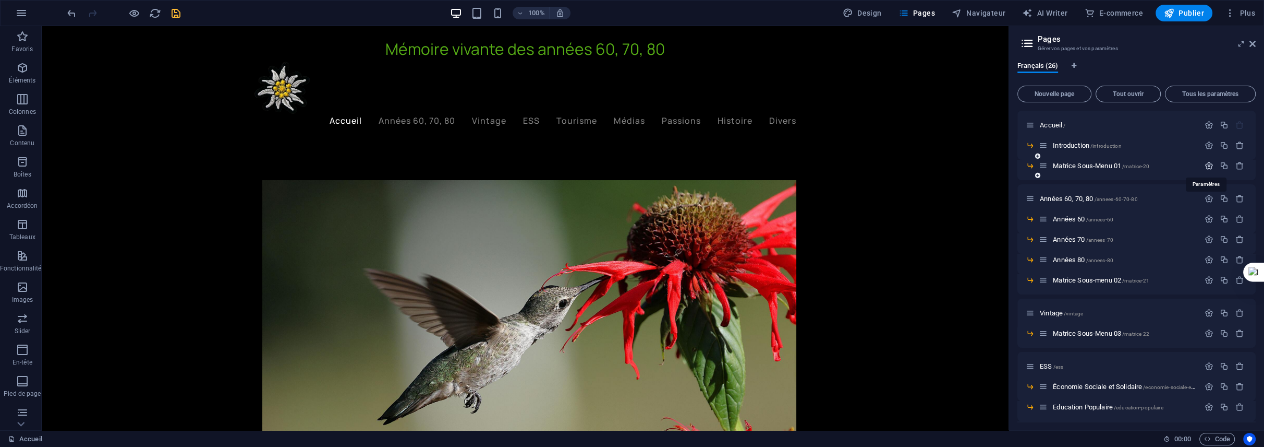
click at [1210, 166] on icon "button" at bounding box center [1209, 165] width 9 height 9
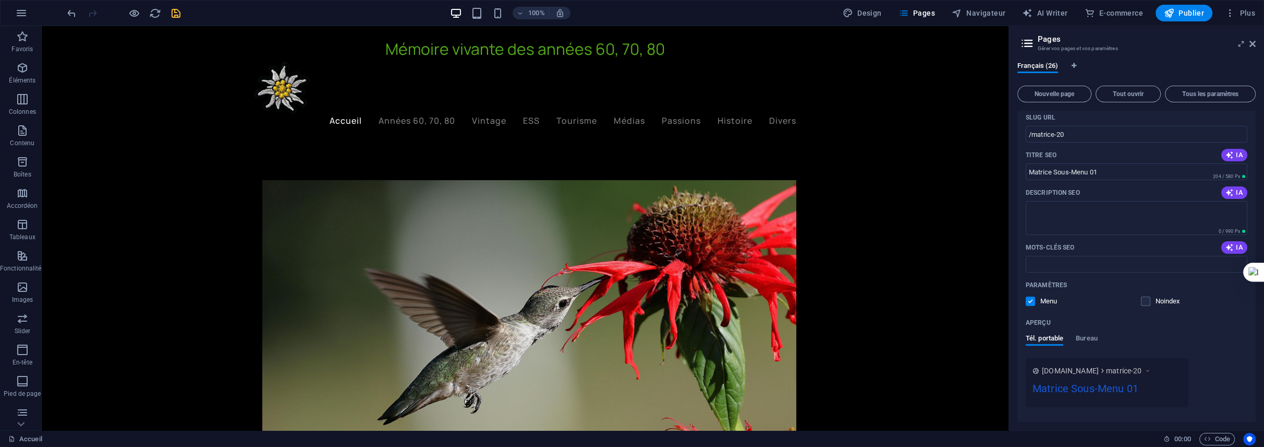
scroll to position [209, 0]
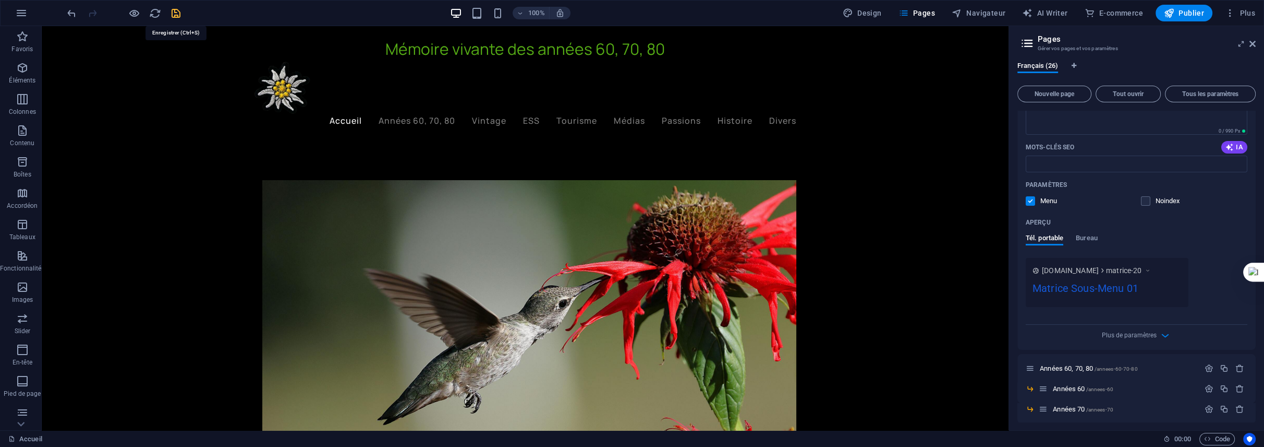
click at [173, 7] on icon "save" at bounding box center [176, 13] width 12 height 12
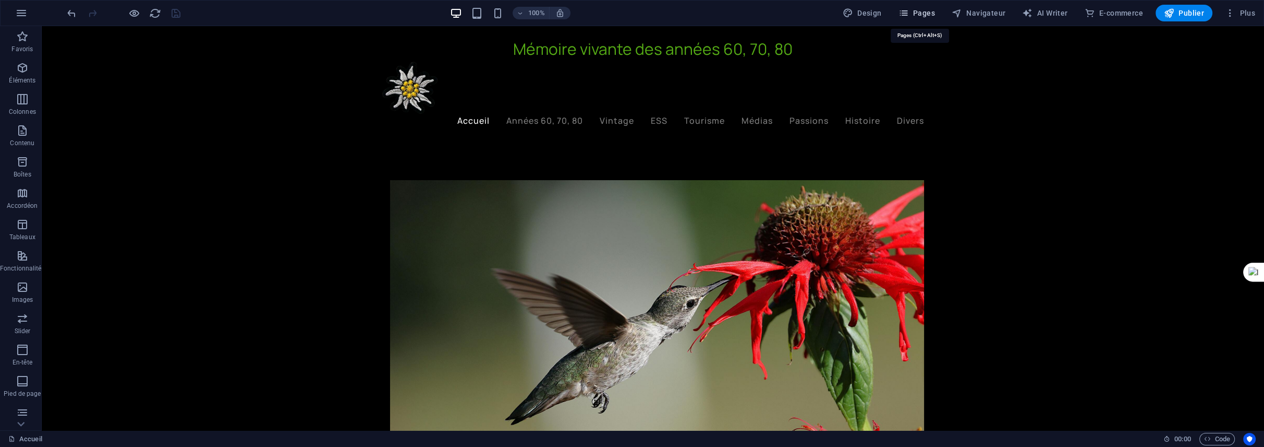
click at [931, 14] on span "Pages" at bounding box center [917, 13] width 37 height 10
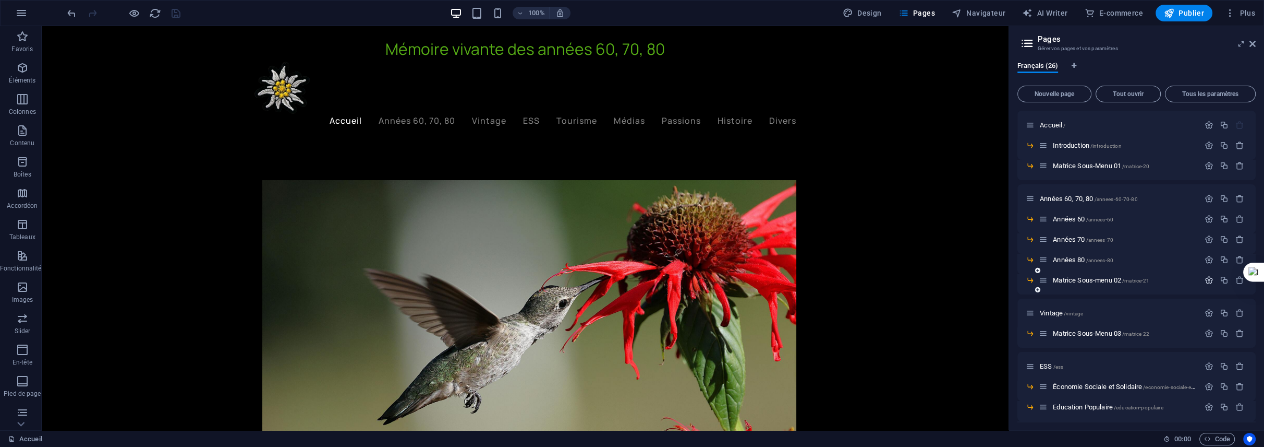
click at [1208, 279] on icon "button" at bounding box center [1209, 279] width 9 height 9
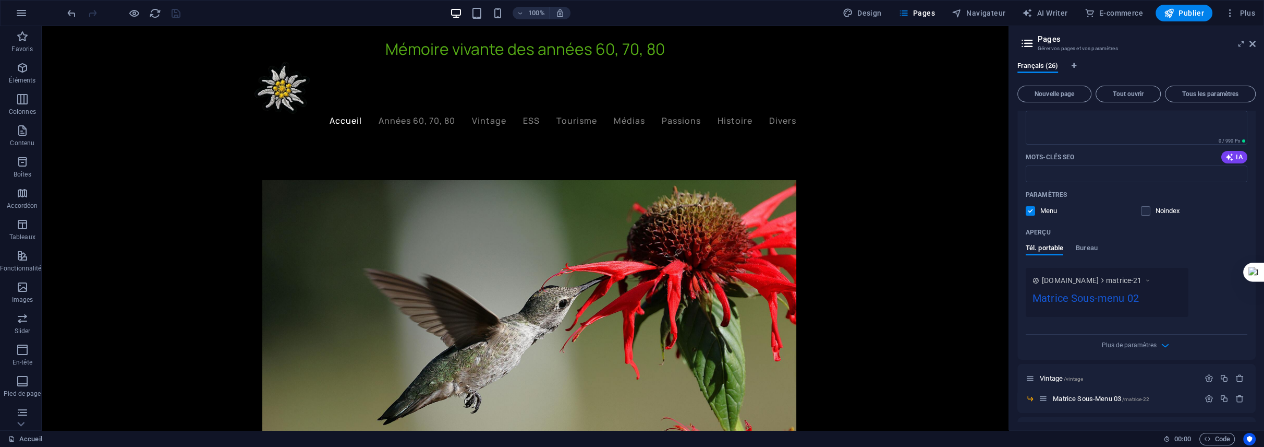
scroll to position [417, 0]
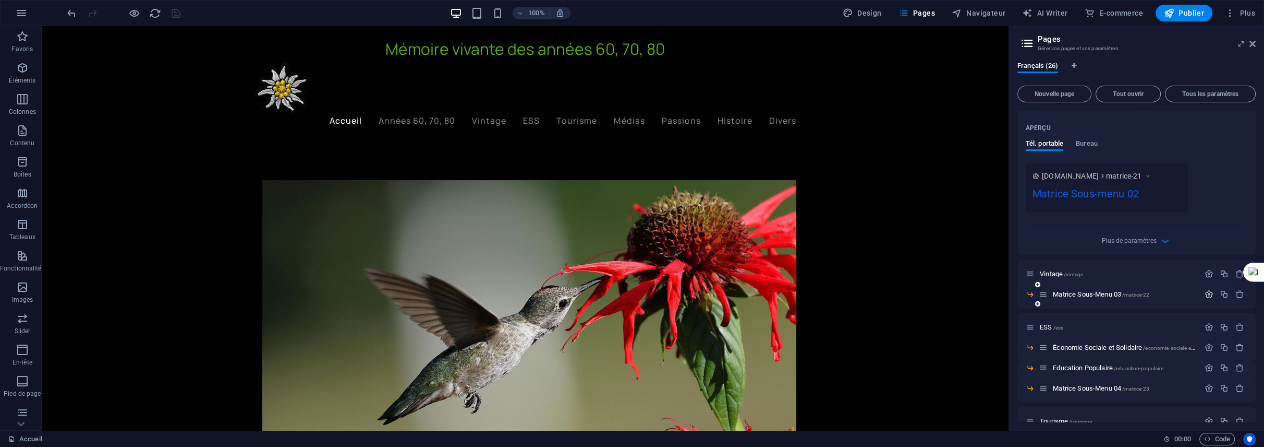
click at [1210, 293] on icon "button" at bounding box center [1209, 293] width 9 height 9
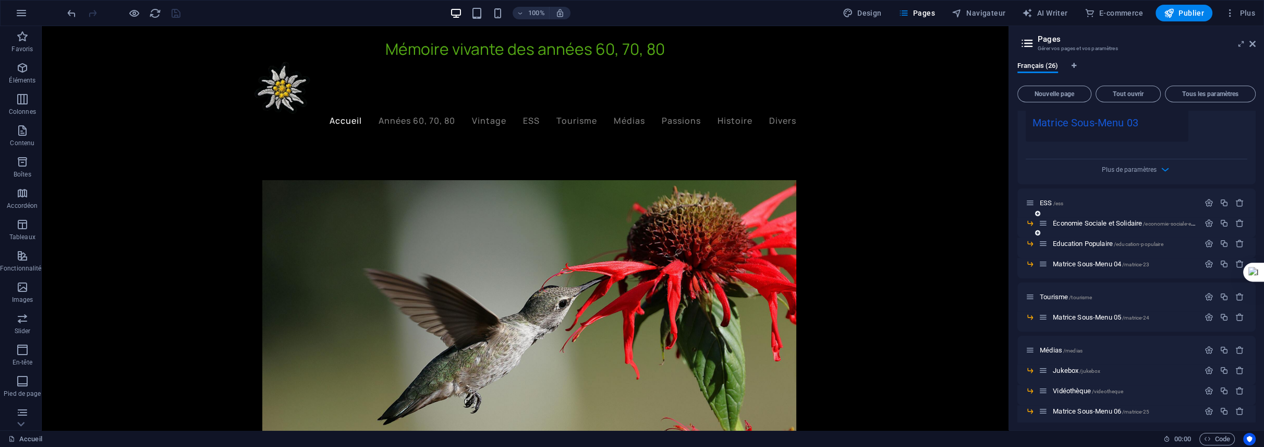
scroll to position [939, 0]
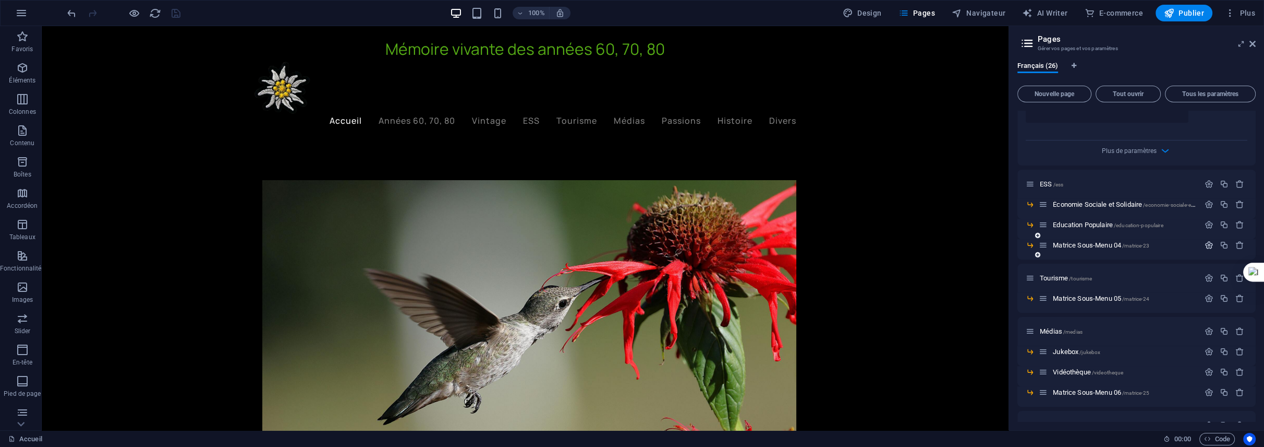
click at [1205, 245] on icon "button" at bounding box center [1209, 244] width 9 height 9
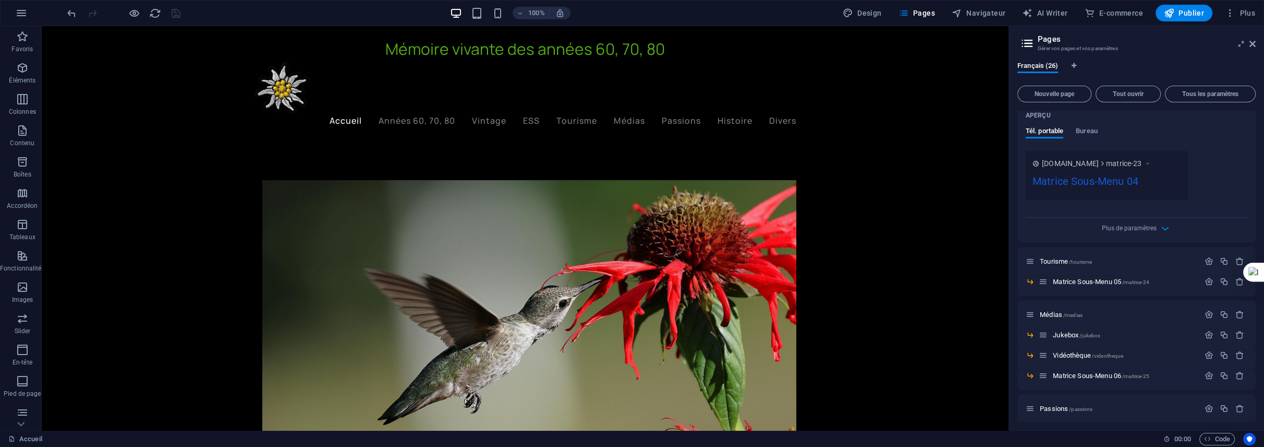
scroll to position [1356, 0]
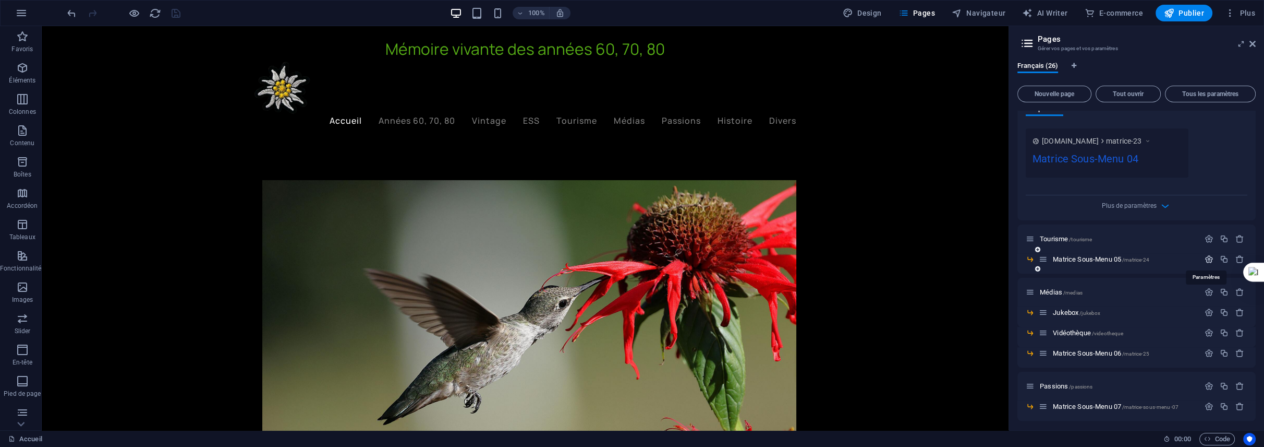
click at [1208, 257] on icon "button" at bounding box center [1209, 259] width 9 height 9
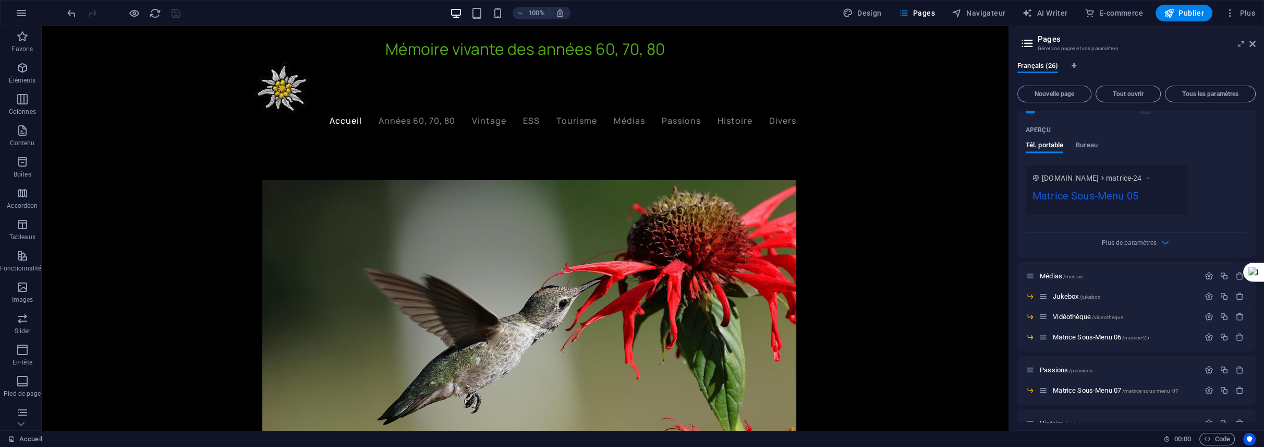
scroll to position [1773, 0]
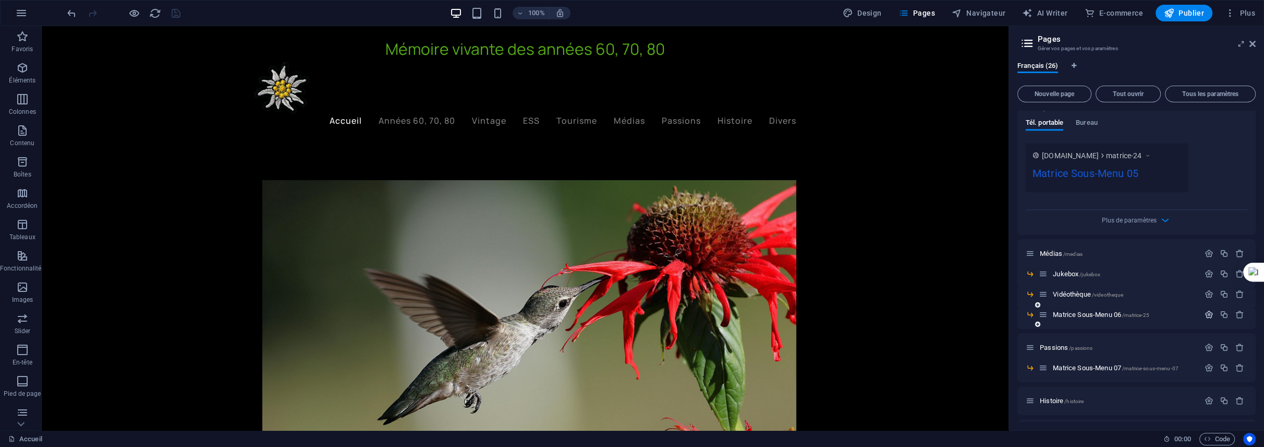
click at [1208, 310] on icon "button" at bounding box center [1209, 314] width 9 height 9
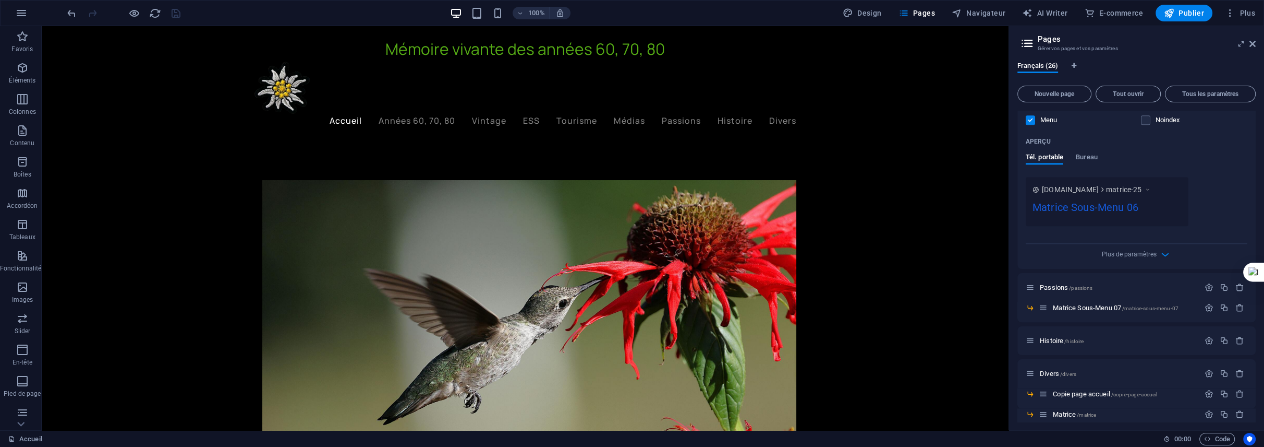
scroll to position [2221, 0]
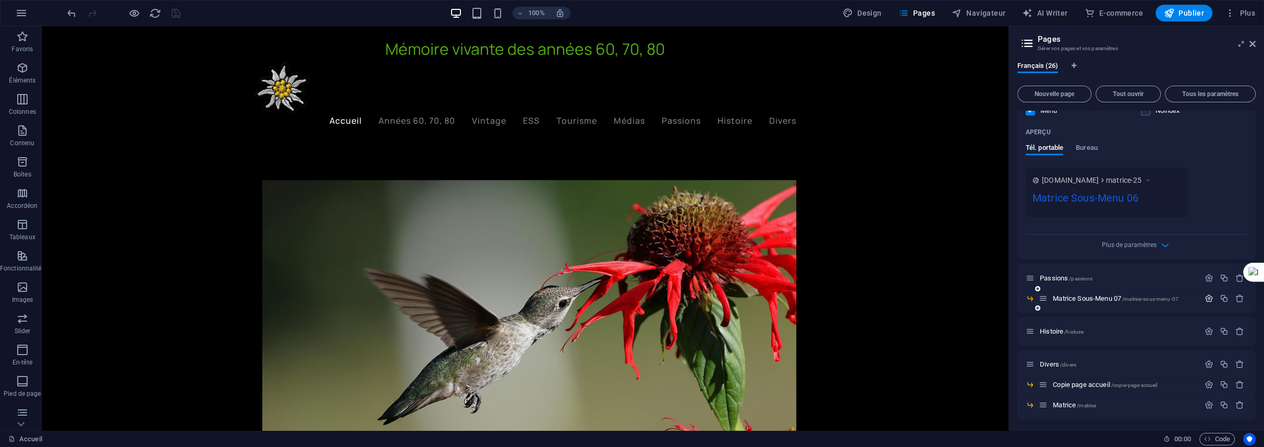
click at [1208, 298] on icon "button" at bounding box center [1209, 298] width 9 height 9
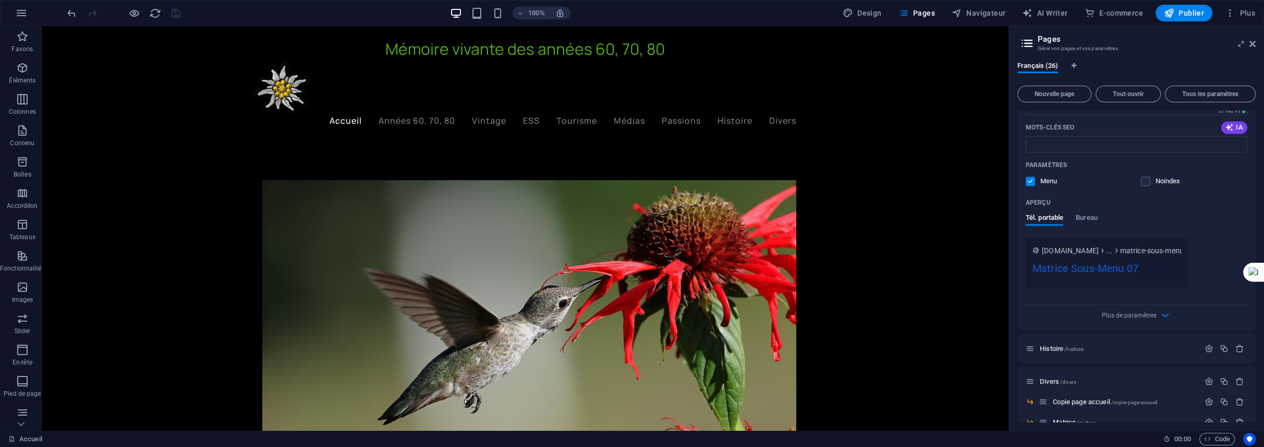
scroll to position [2599, 0]
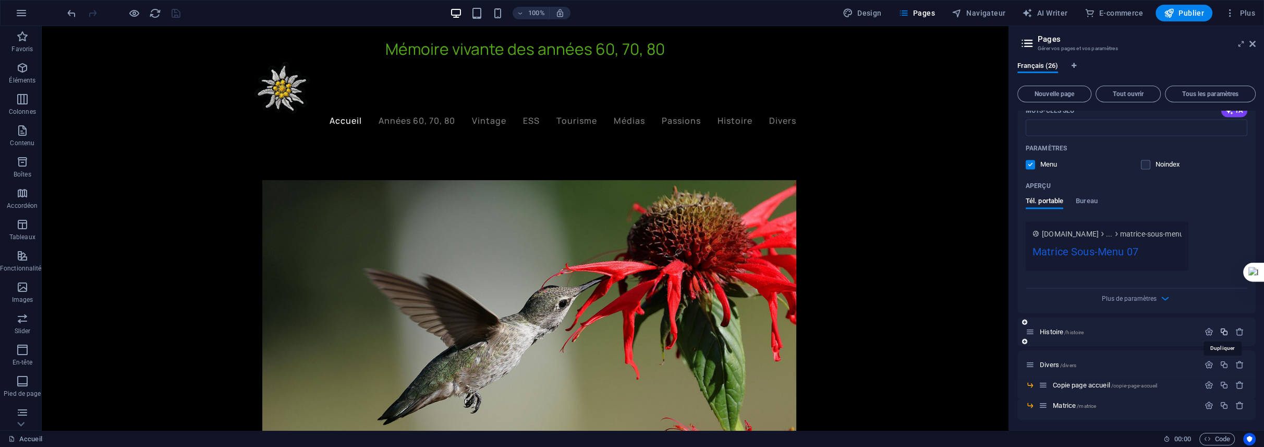
click at [1223, 331] on icon "button" at bounding box center [1224, 331] width 9 height 9
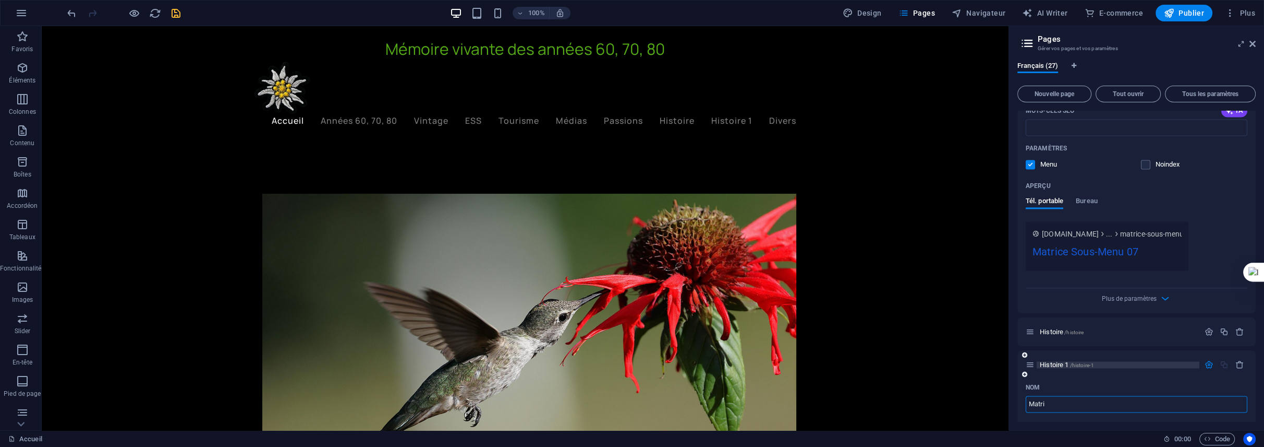
type input "Matri"
type input "/matri"
type input "Matri"
type input "Matrice"
type input "/matrice-27"
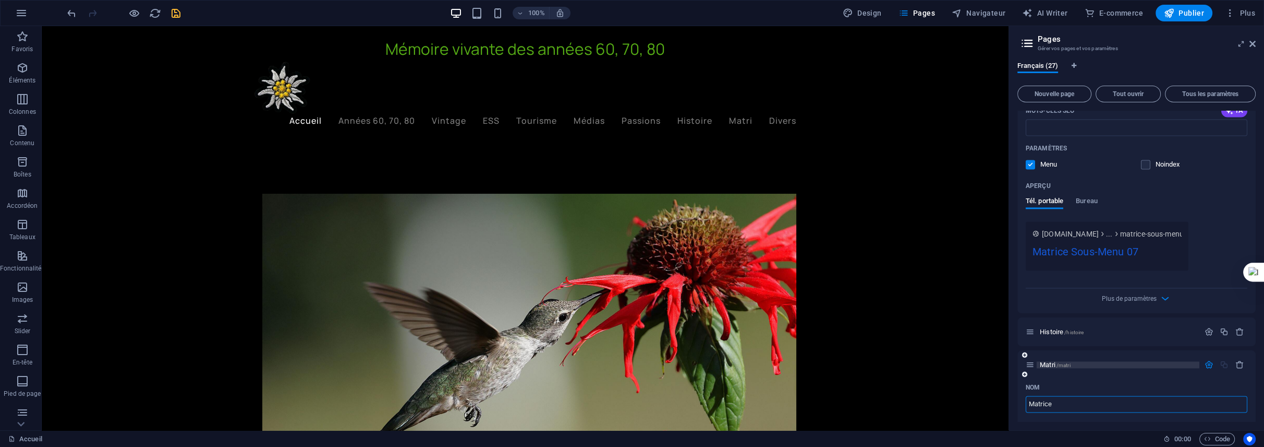
type input "Matrice"
type input "Matrice So"
type input "Matrice S"
type input "Matrice Sous"
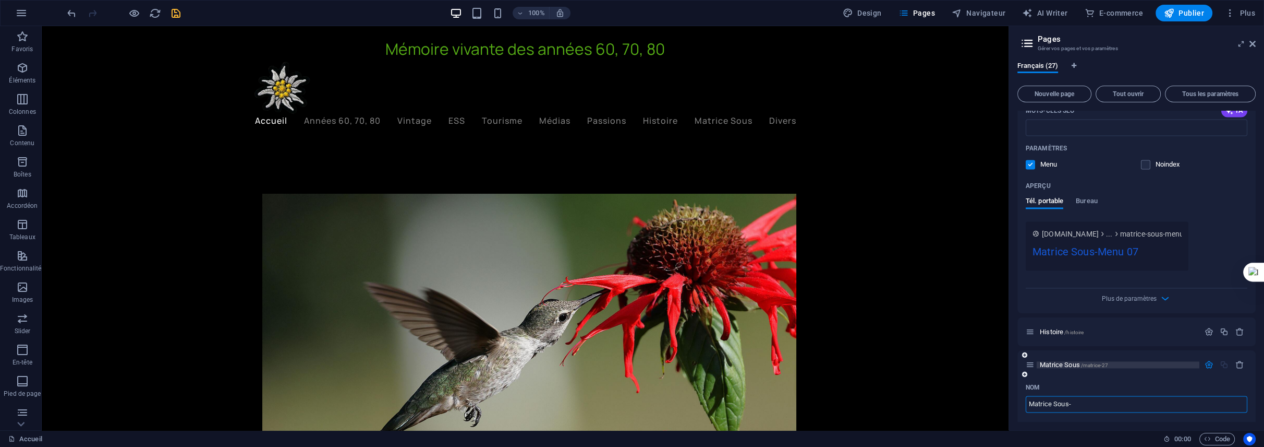
type input "Matrice Sous-m"
type input "Matrice Sous-"
type input "Matrice Sous-menu"
type input "Matrice Sous-"
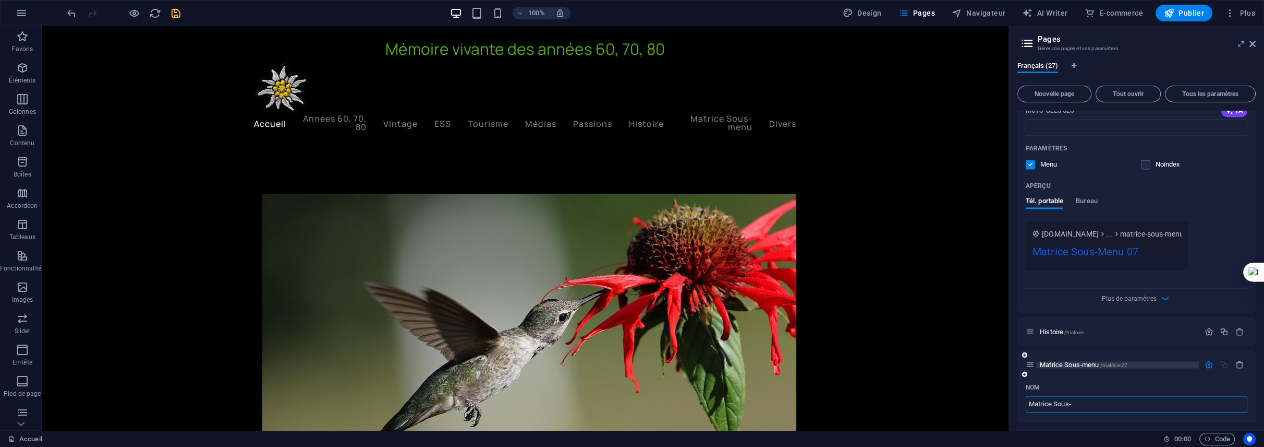
type input "Matrice Sous-"
type input "Matrice Sous-Menu"
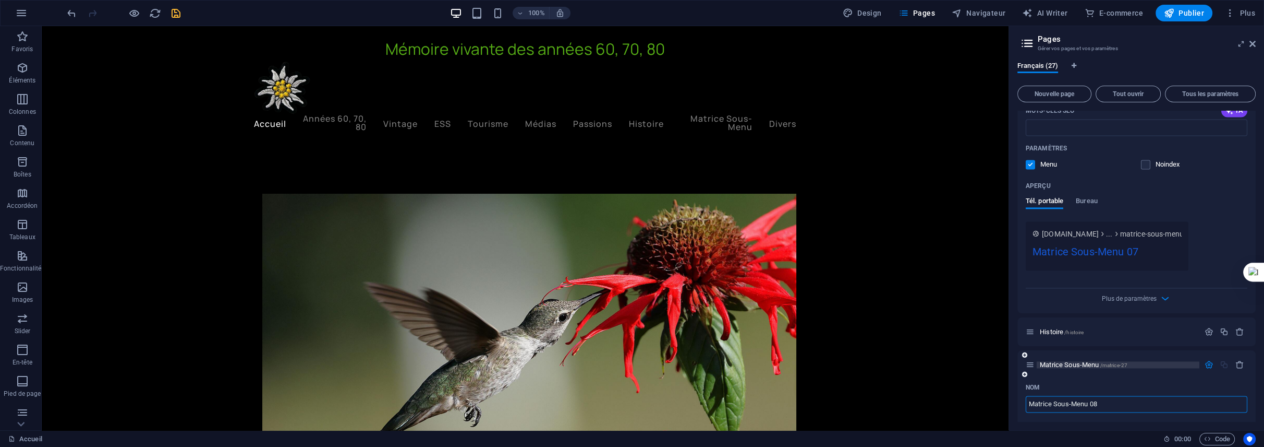
type input "Matrice Sous-Menu 08"
click at [1015, 365] on div "Français (27) Nouvelle page Tout ouvrir Tous les paramètres Accueil / Introduct…" at bounding box center [1136, 241] width 255 height 377
click at [175, 10] on icon "save" at bounding box center [176, 13] width 12 height 12
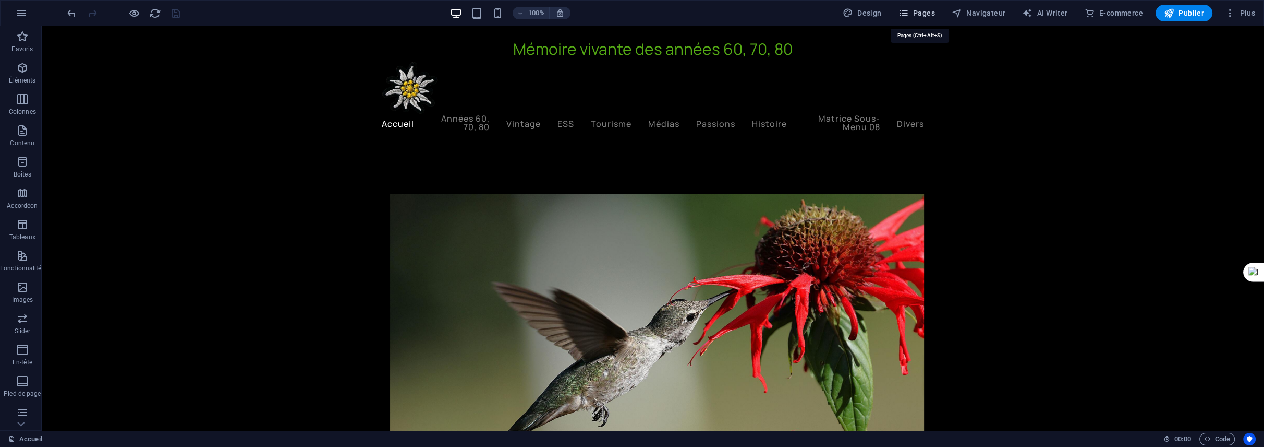
click at [928, 14] on span "Pages" at bounding box center [917, 13] width 37 height 10
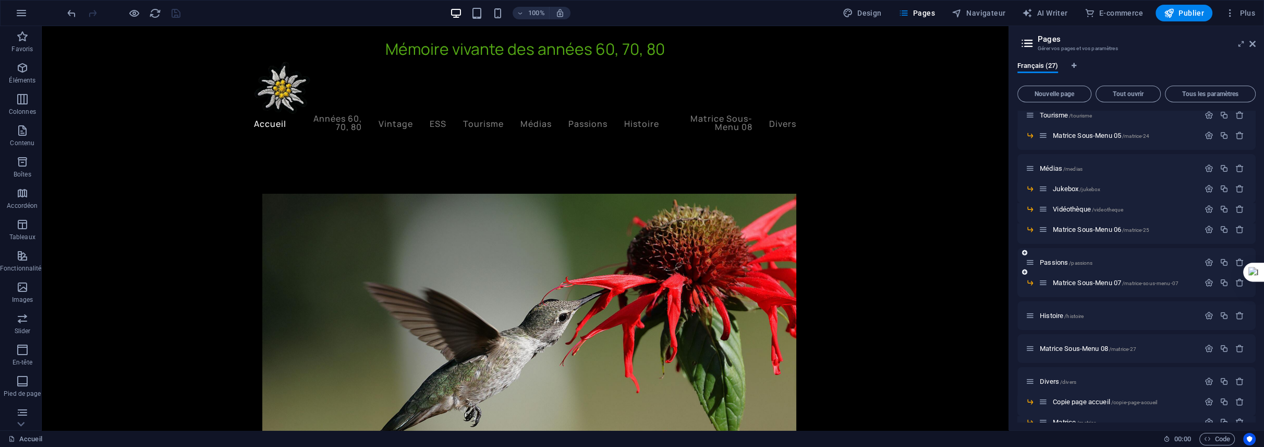
scroll to position [363, 0]
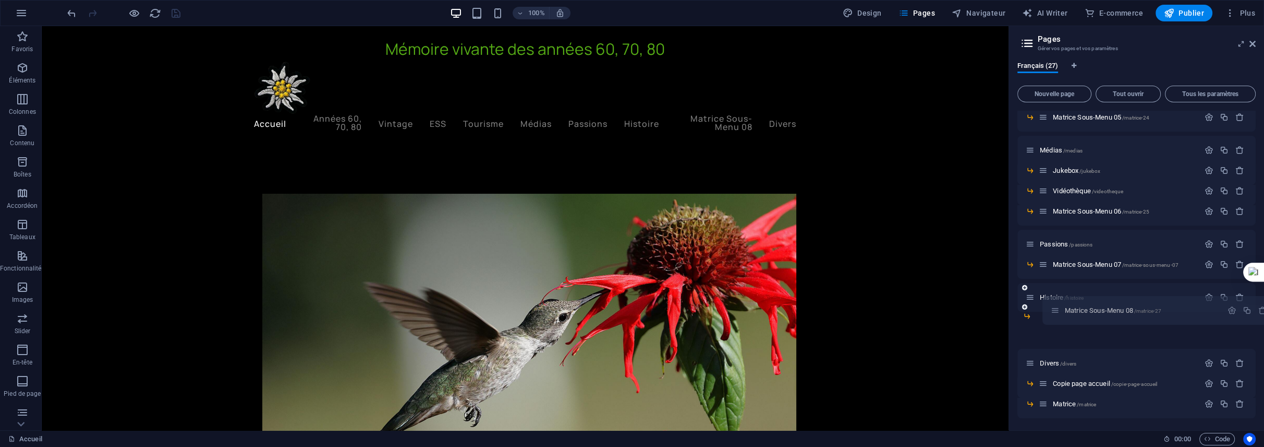
drag, startPoint x: 1027, startPoint y: 331, endPoint x: 1054, endPoint y: 309, distance: 34.5
click at [1054, 309] on div "Accueil / Introduction /introduction Matrice Sous-Menu 01 /matrice-20 Années 60…" at bounding box center [1137, 66] width 238 height 637
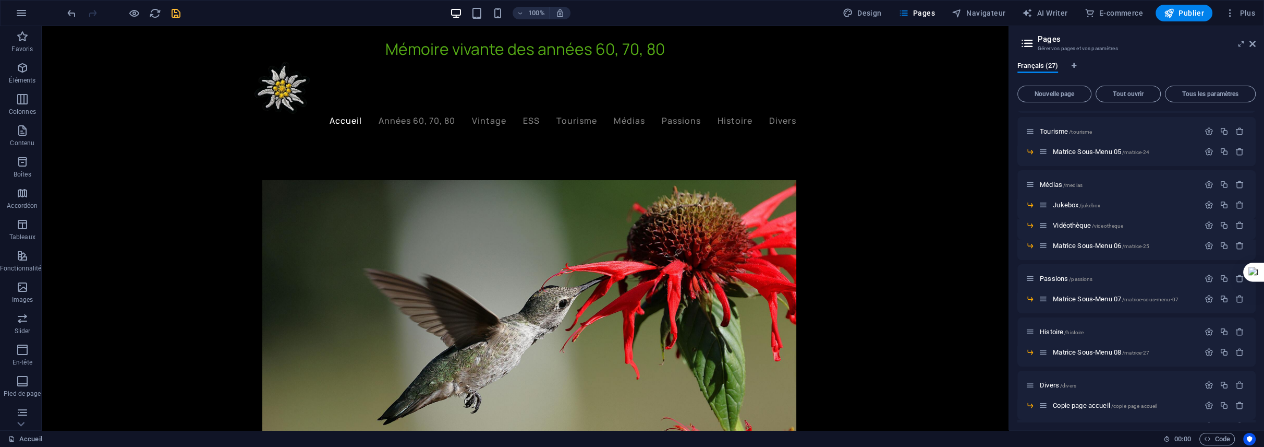
scroll to position [351, 0]
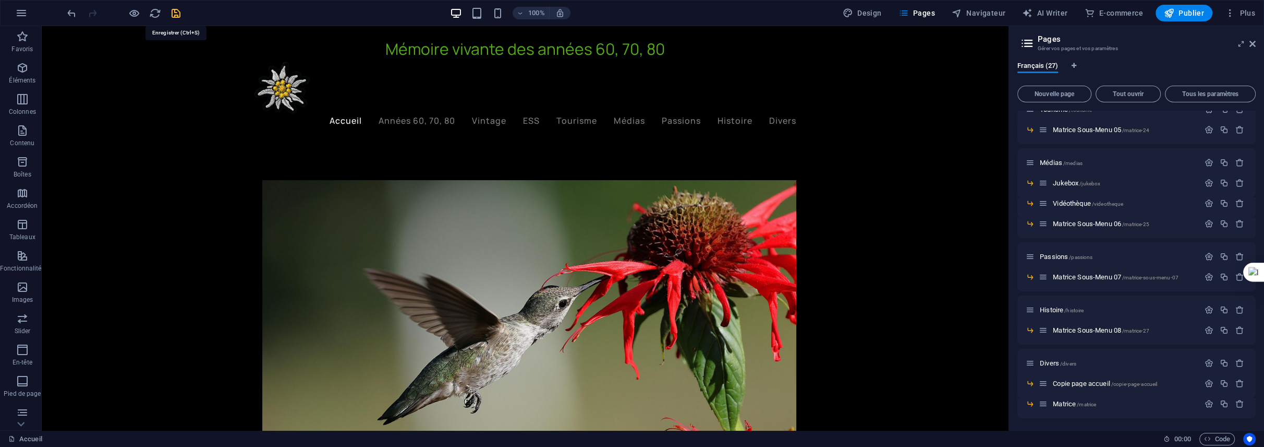
click at [174, 16] on icon "save" at bounding box center [176, 13] width 12 height 12
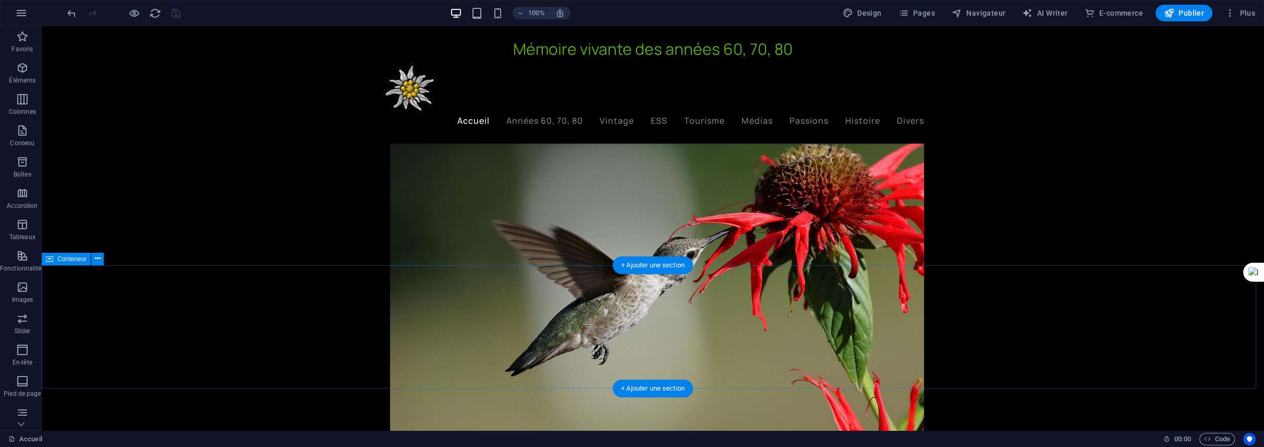
scroll to position [0, 0]
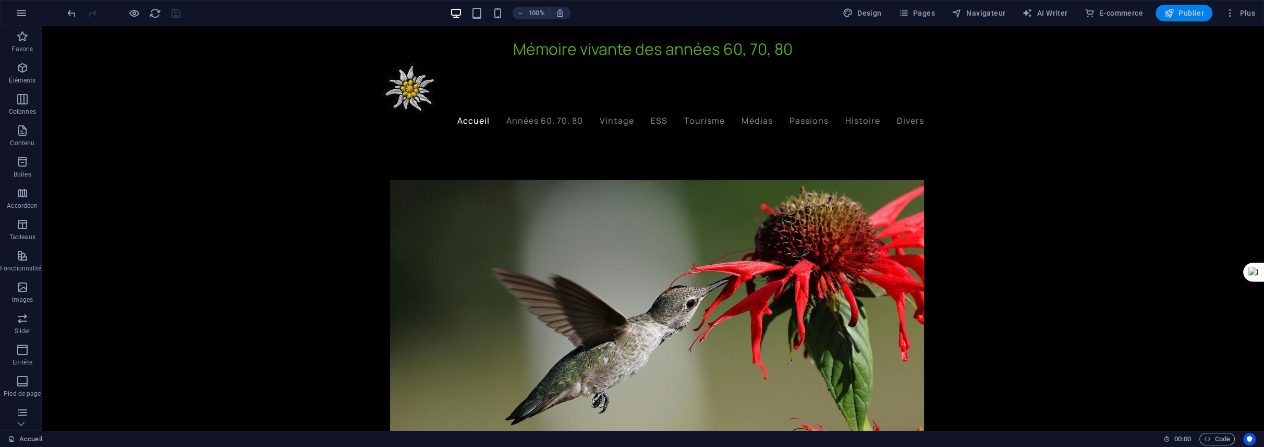
click at [1187, 10] on span "Publier" at bounding box center [1184, 13] width 40 height 10
